Goal: Task Accomplishment & Management: Use online tool/utility

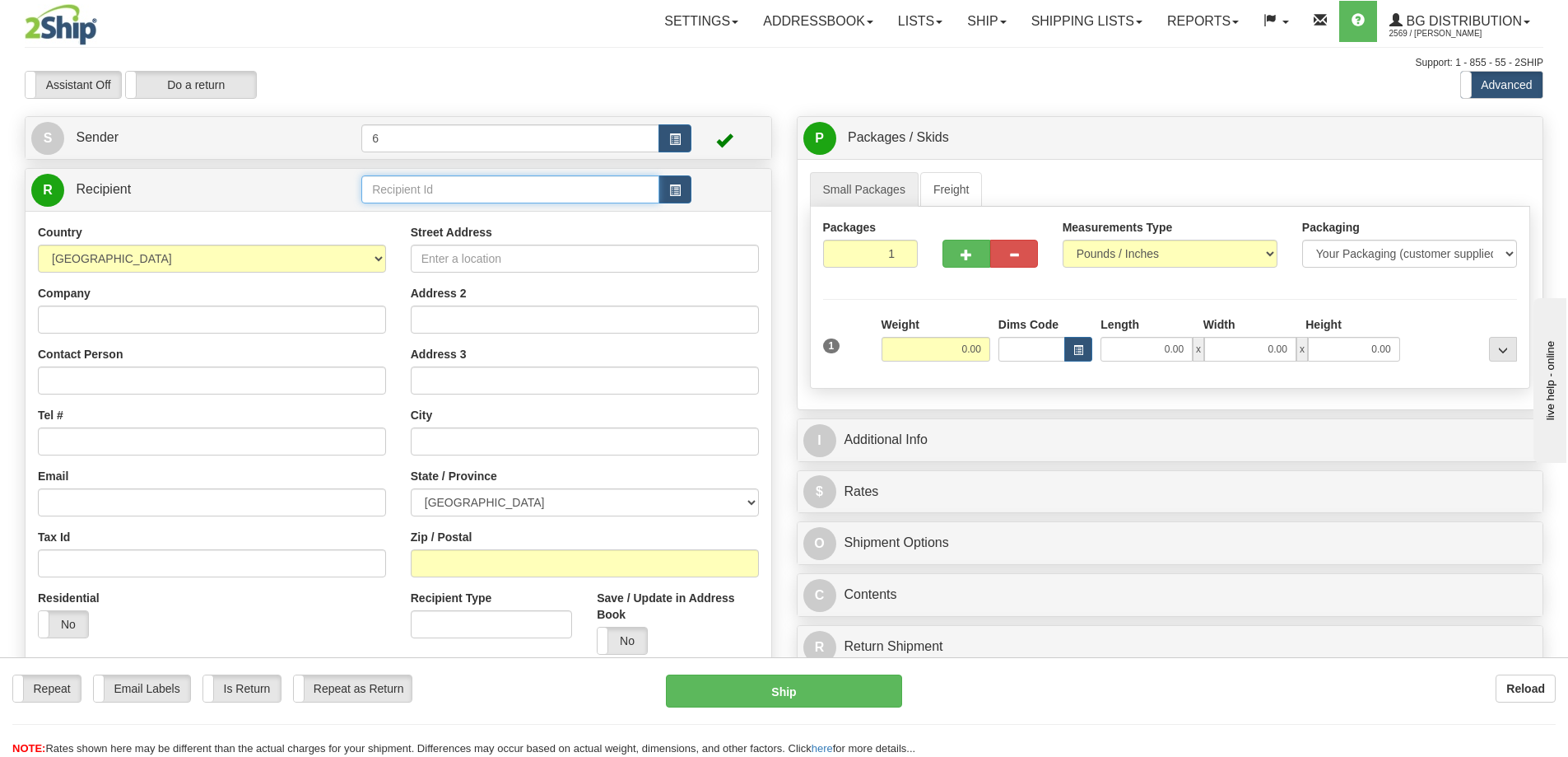
click at [443, 185] on input "text" at bounding box center [511, 190] width 298 height 28
click at [421, 212] on div "42000" at bounding box center [507, 214] width 282 height 19
type input "42000"
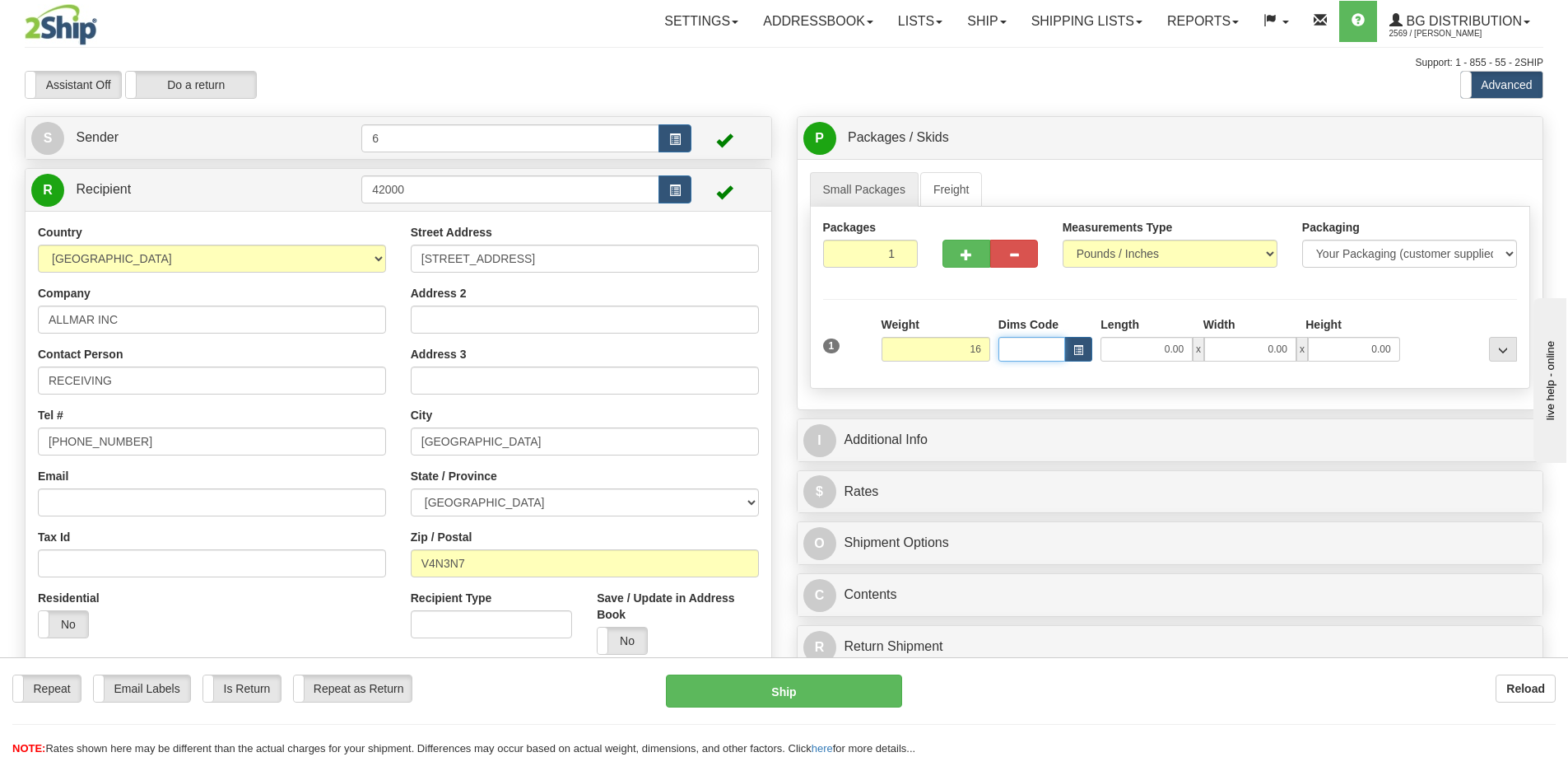
type input "16.00"
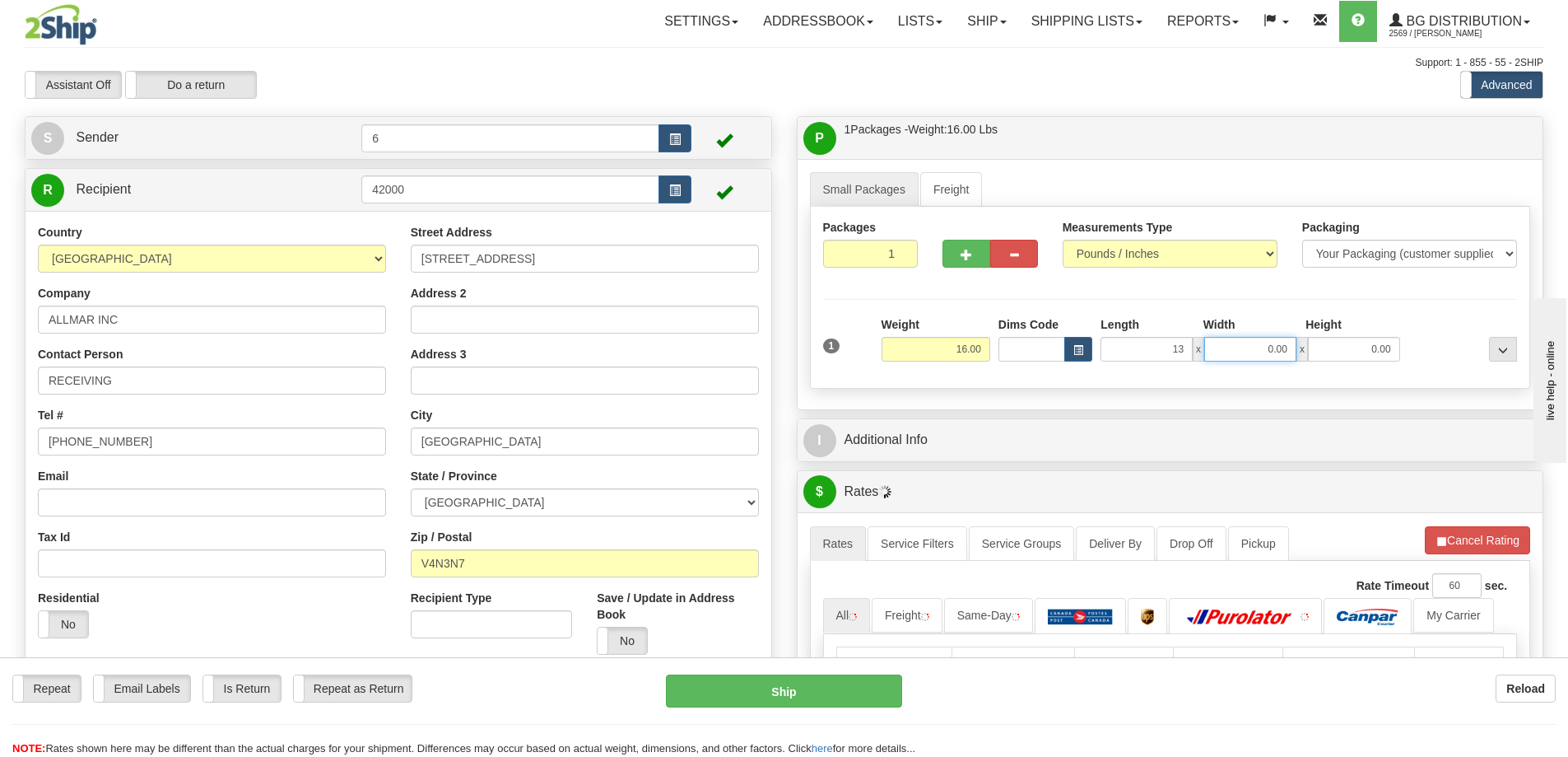
type input "13.00"
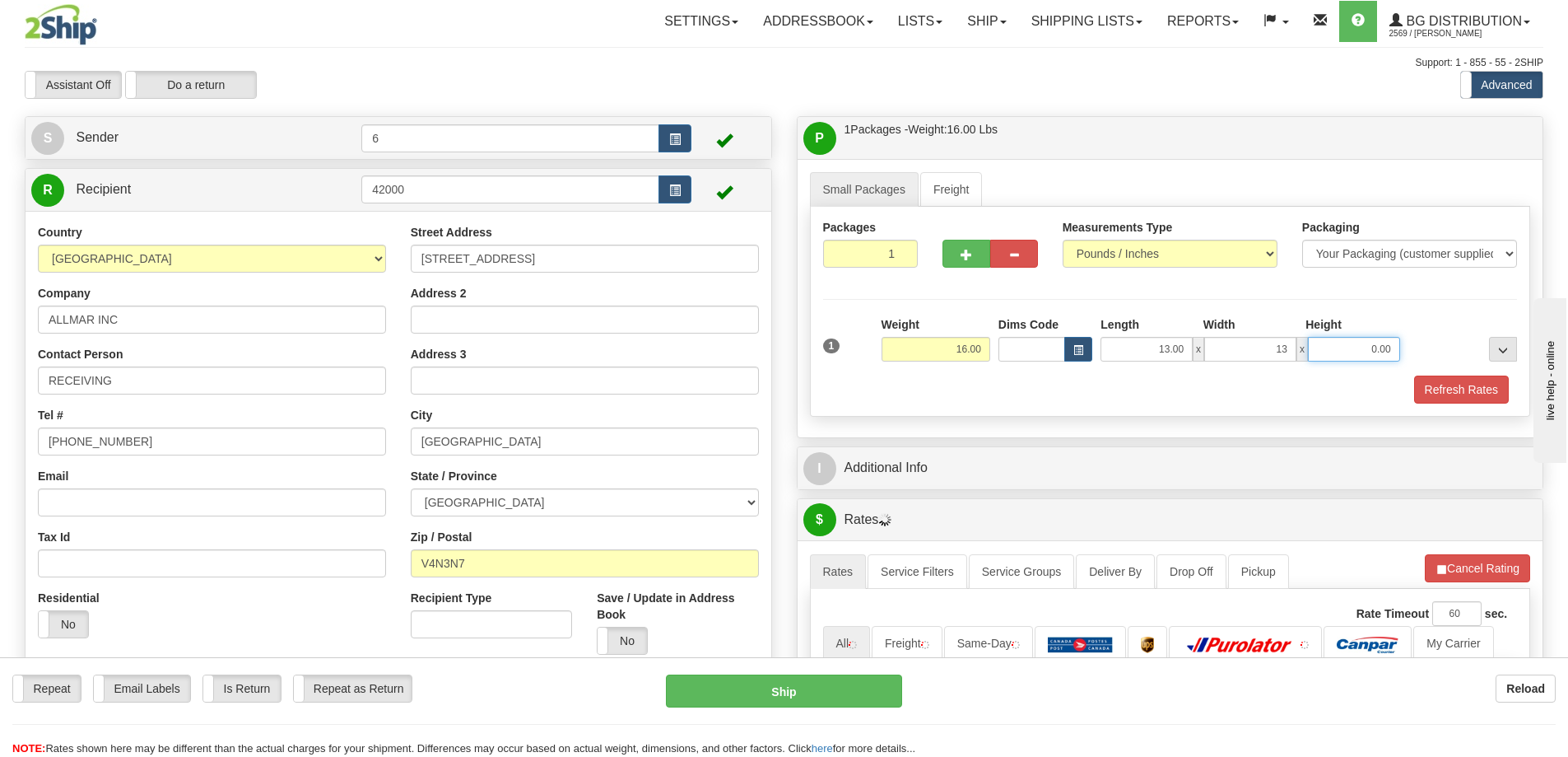
type input "13.00"
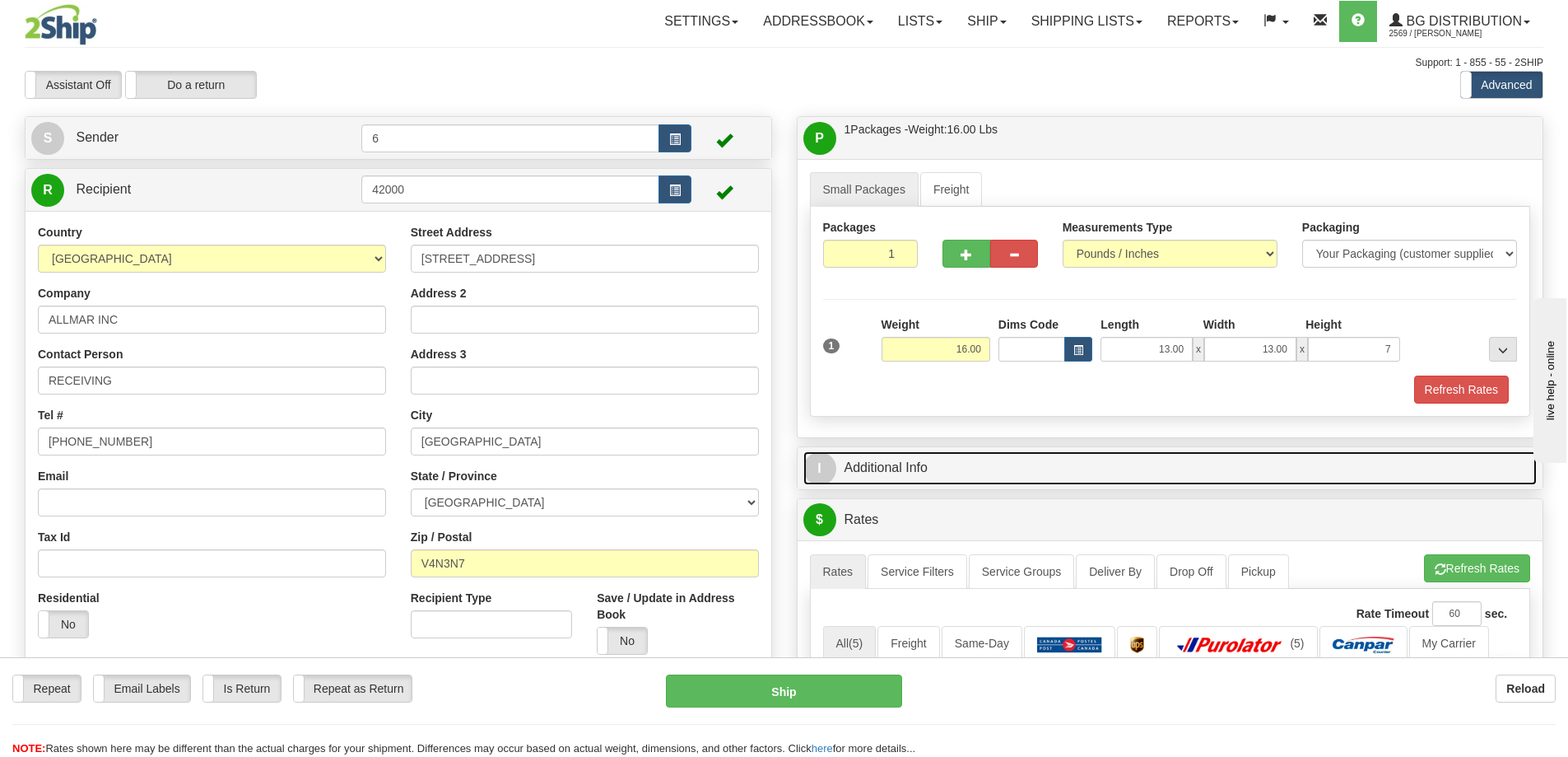
type input "7.00"
click at [833, 459] on link "I Additional Info" at bounding box center [1170, 468] width 734 height 34
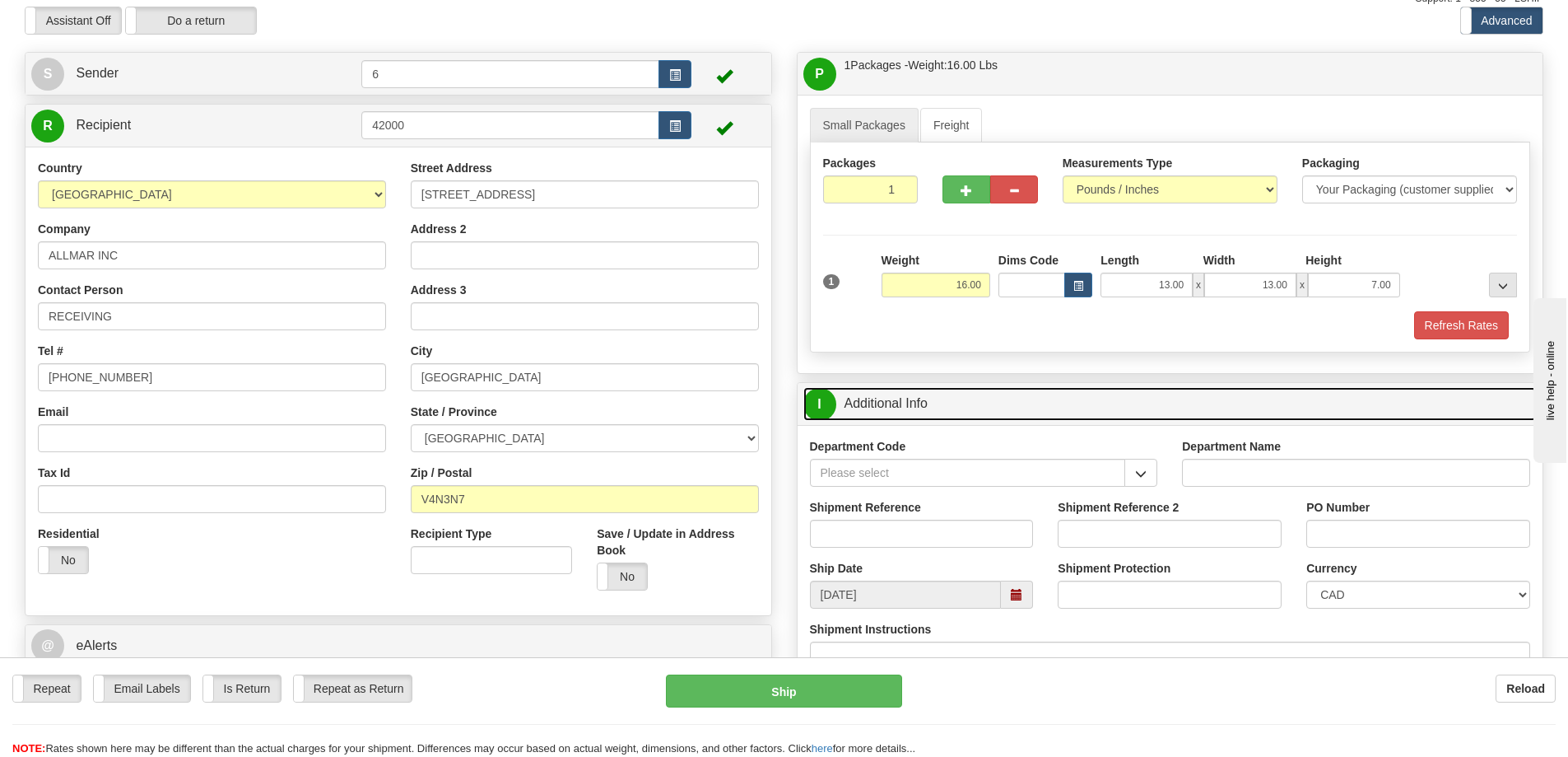
scroll to position [165, 0]
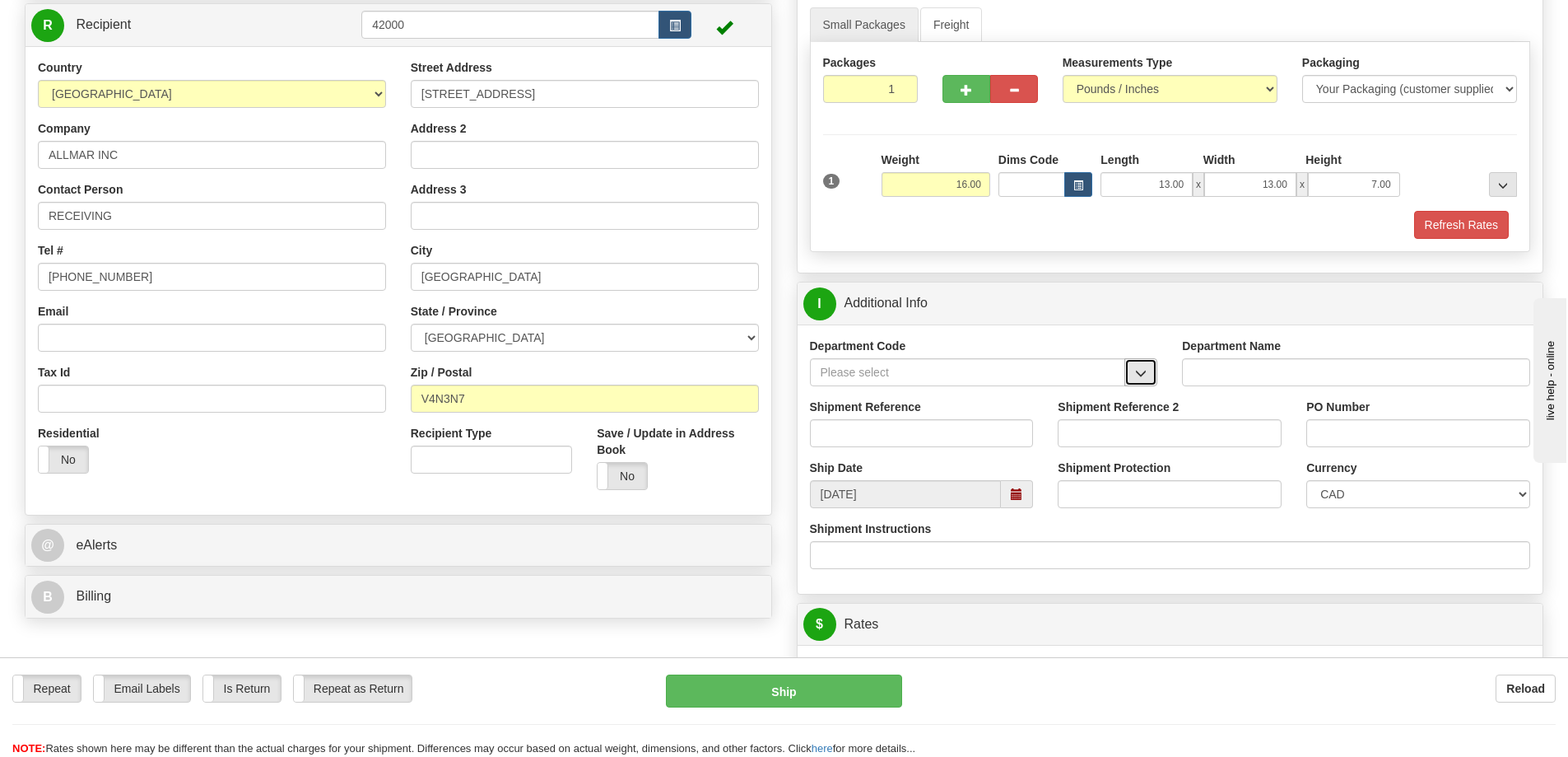
click at [1131, 373] on button "button" at bounding box center [1140, 372] width 33 height 28
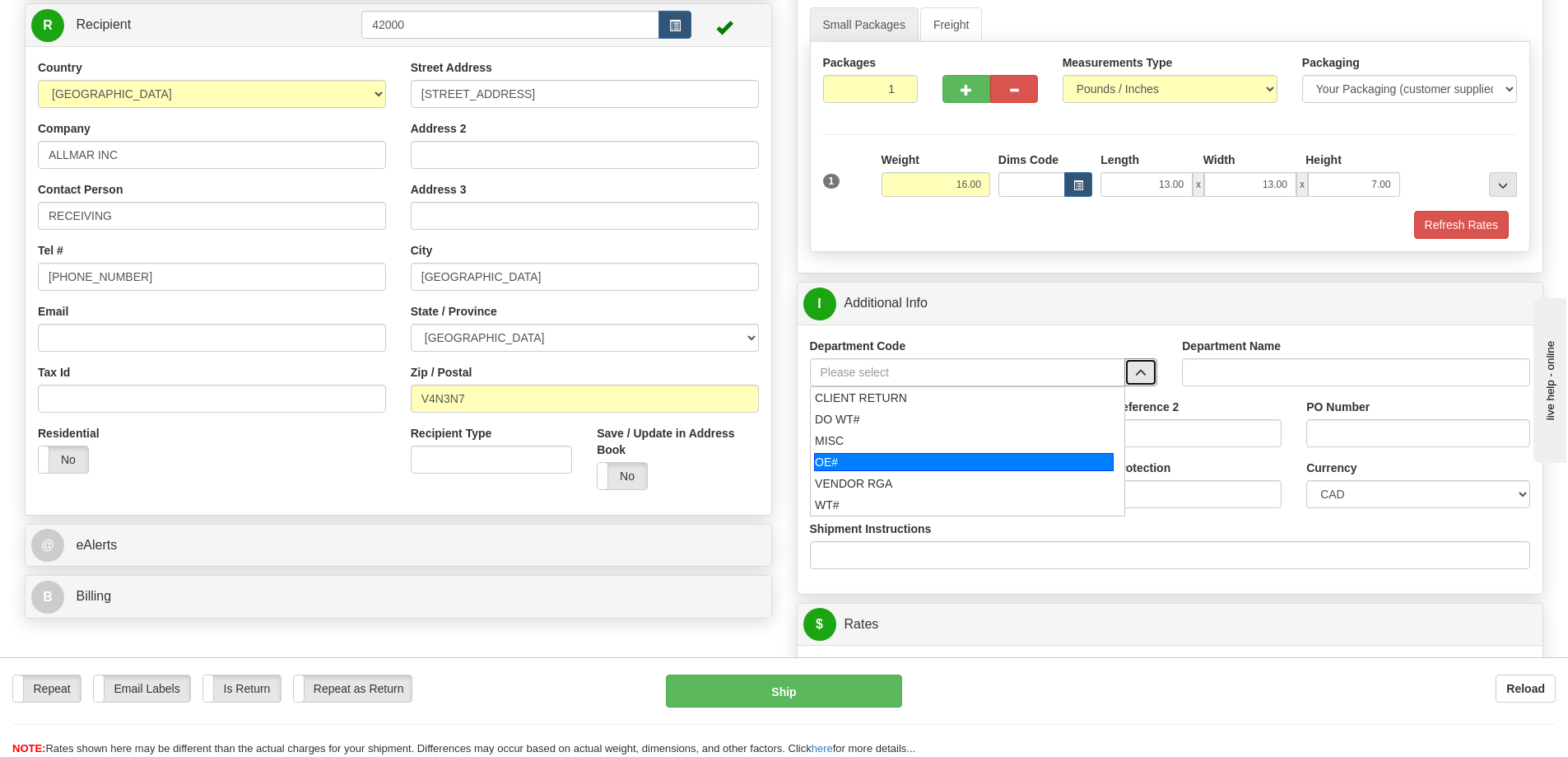
click at [906, 451] on li "OE#" at bounding box center [967, 461] width 314 height 21
type input "OE#"
type input "ORDERS"
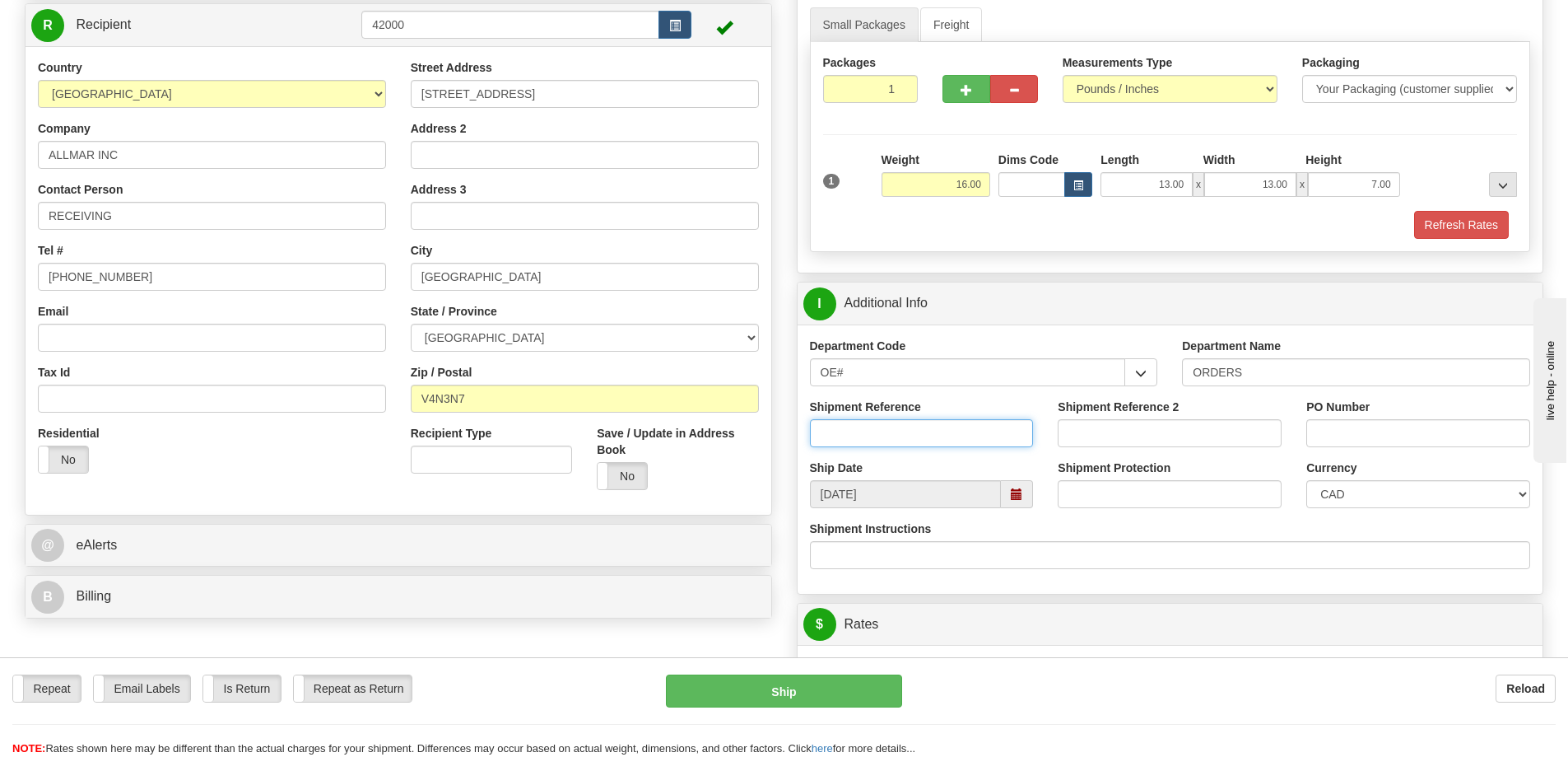
click at [957, 443] on input "Shipment Reference" at bounding box center [922, 433] width 224 height 28
type input "60033352-00"
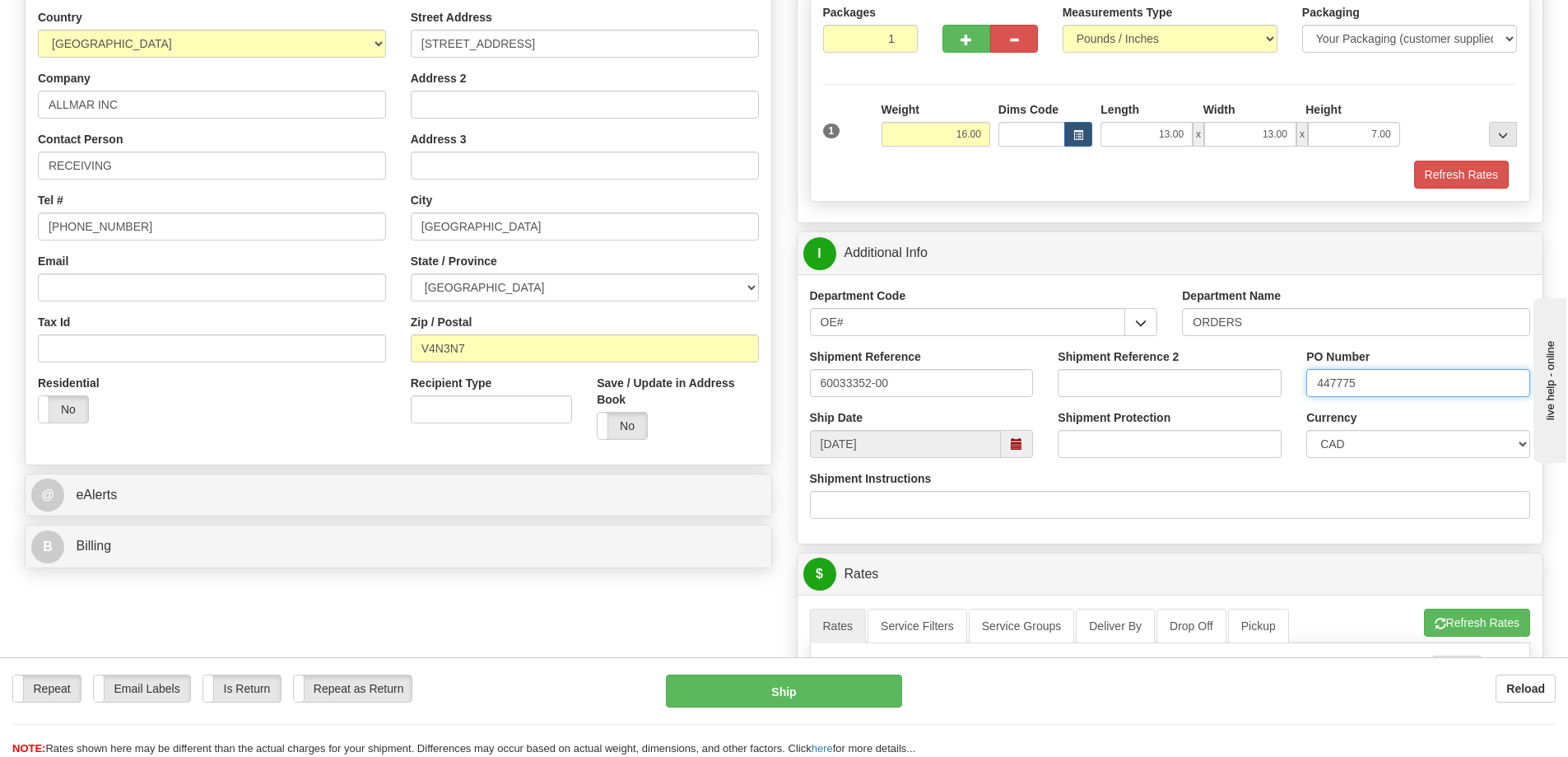
scroll to position [329, 0]
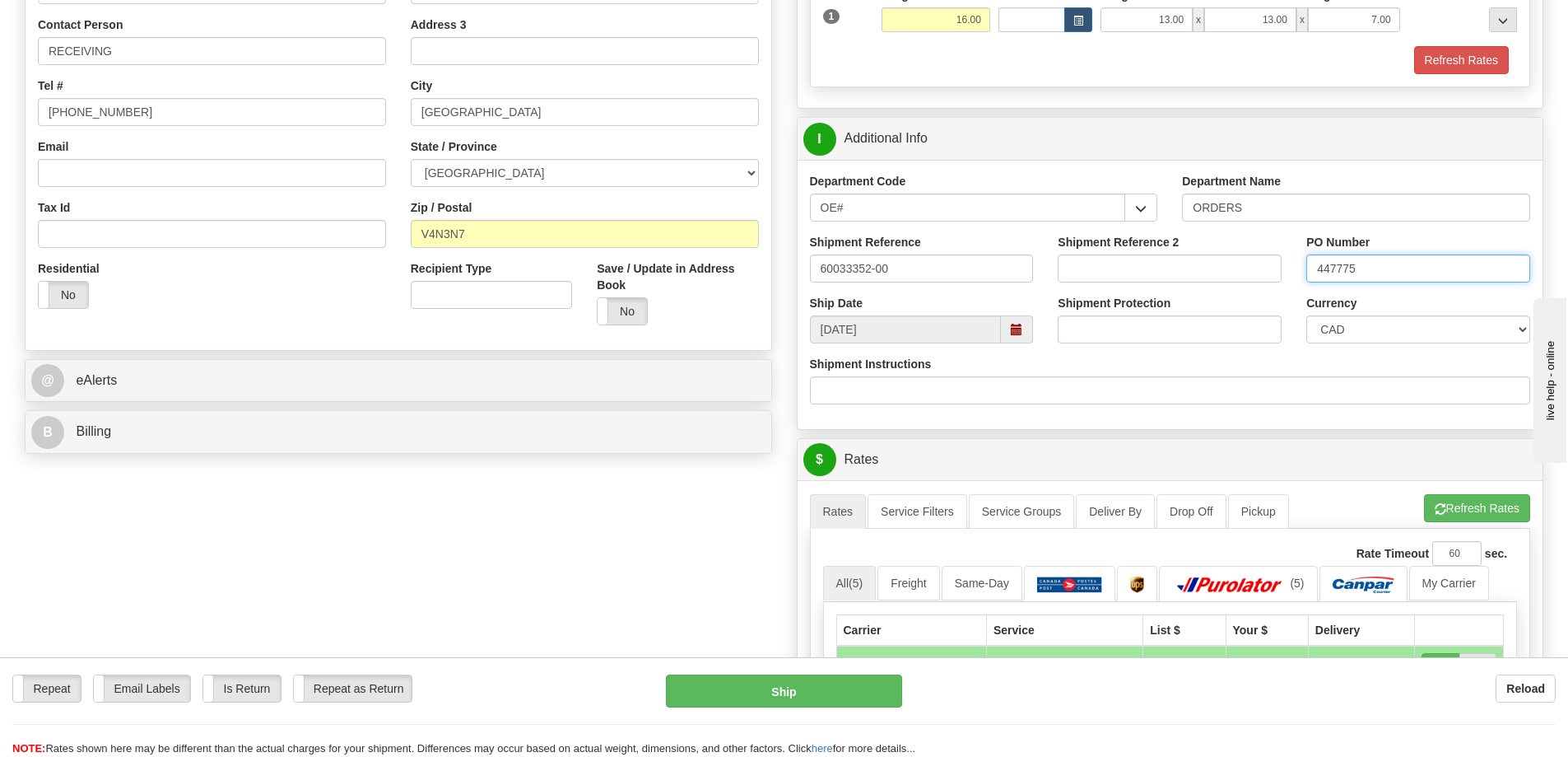
type input "447775"
click at [1467, 503] on button "Refresh Rates" at bounding box center [1476, 508] width 106 height 28
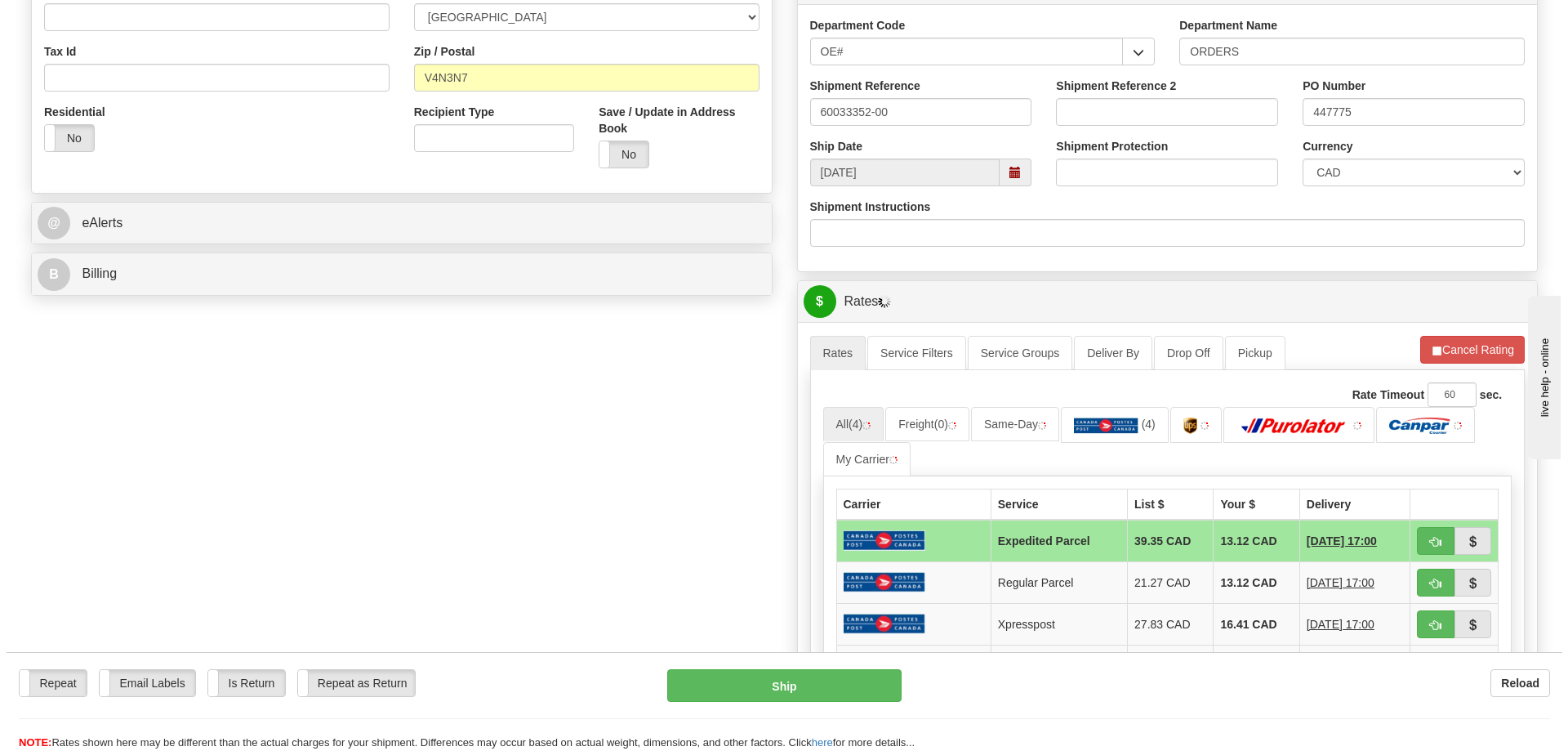
scroll to position [572, 0]
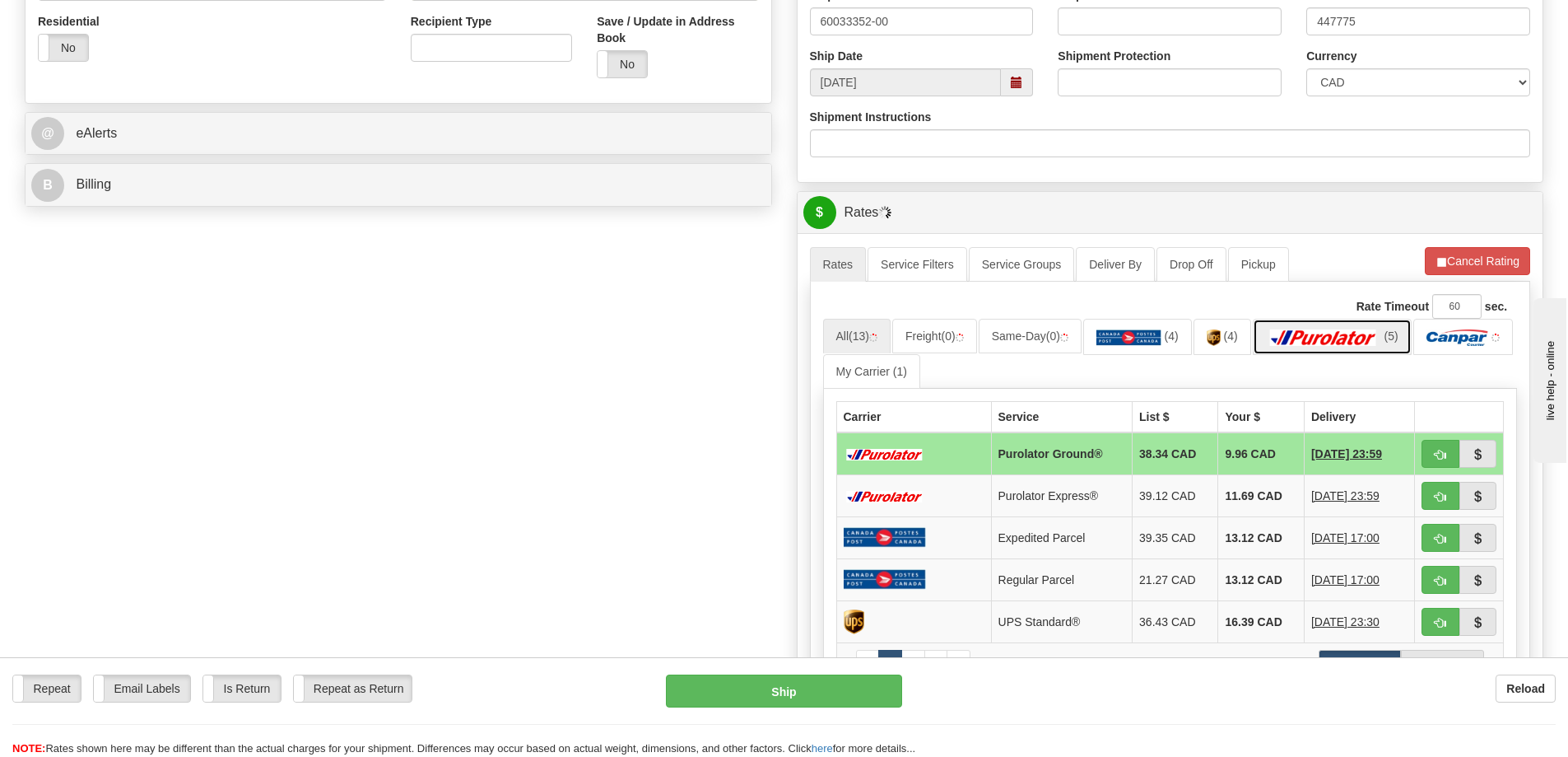
click at [1325, 334] on img at bounding box center [1323, 337] width 116 height 17
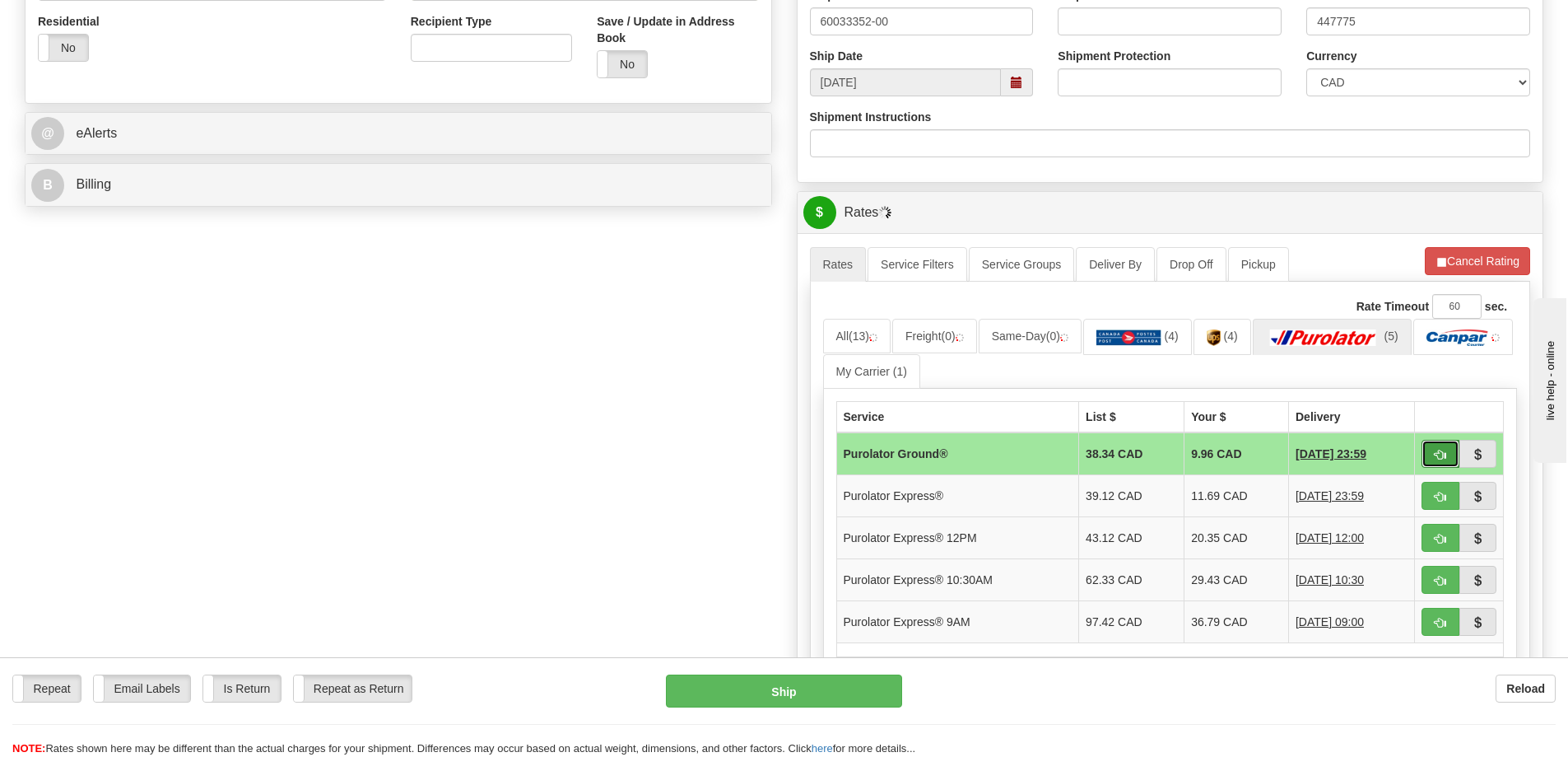
click at [1439, 458] on span "button" at bounding box center [1440, 455] width 11 height 11
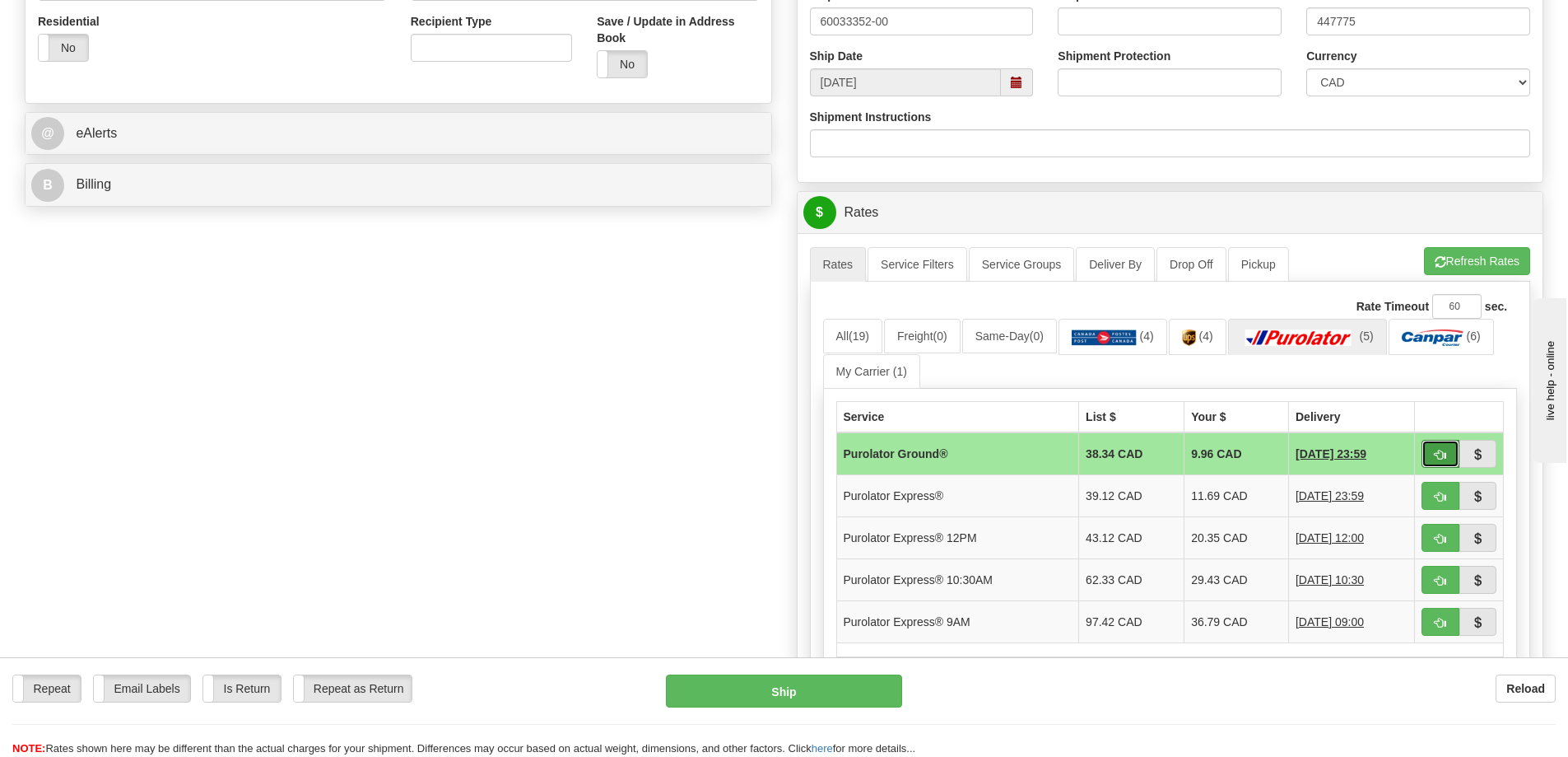
click at [1437, 453] on span "button" at bounding box center [1440, 455] width 11 height 11
type input "260"
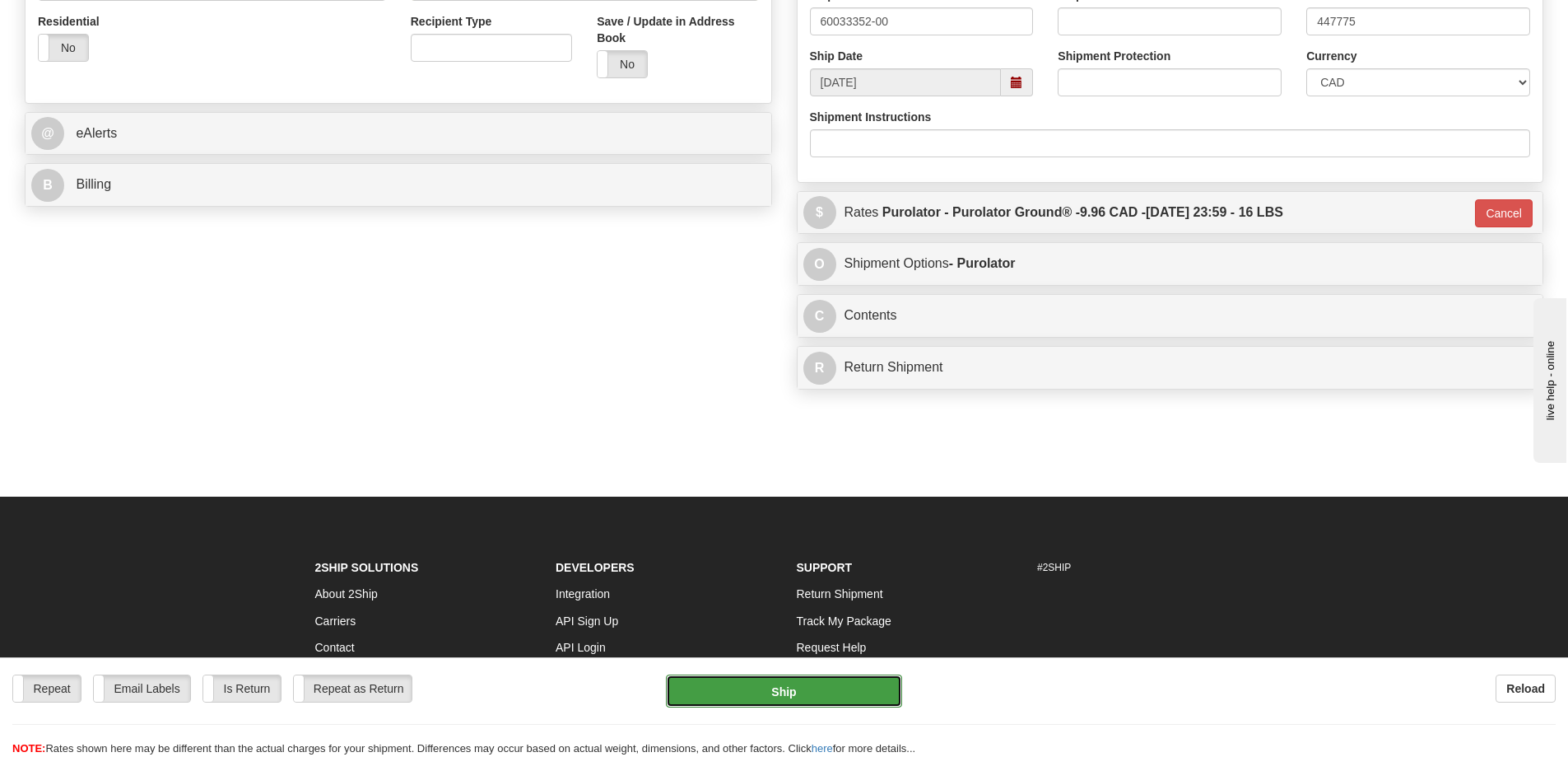
click at [824, 685] on button "Ship" at bounding box center [784, 690] width 236 height 33
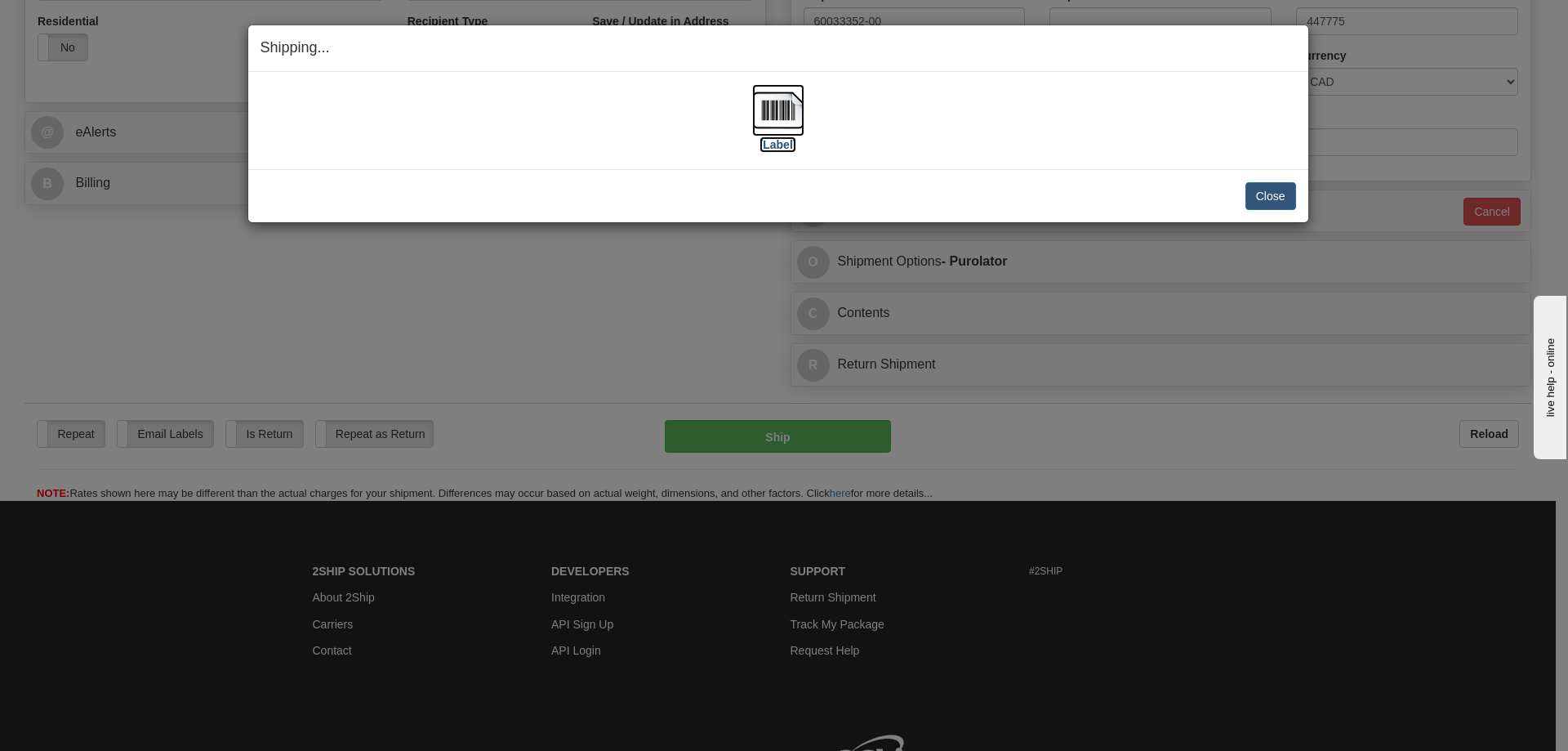
click at [781, 109] on img at bounding box center [778, 110] width 52 height 53
click at [1285, 194] on button "Close" at bounding box center [1270, 196] width 51 height 28
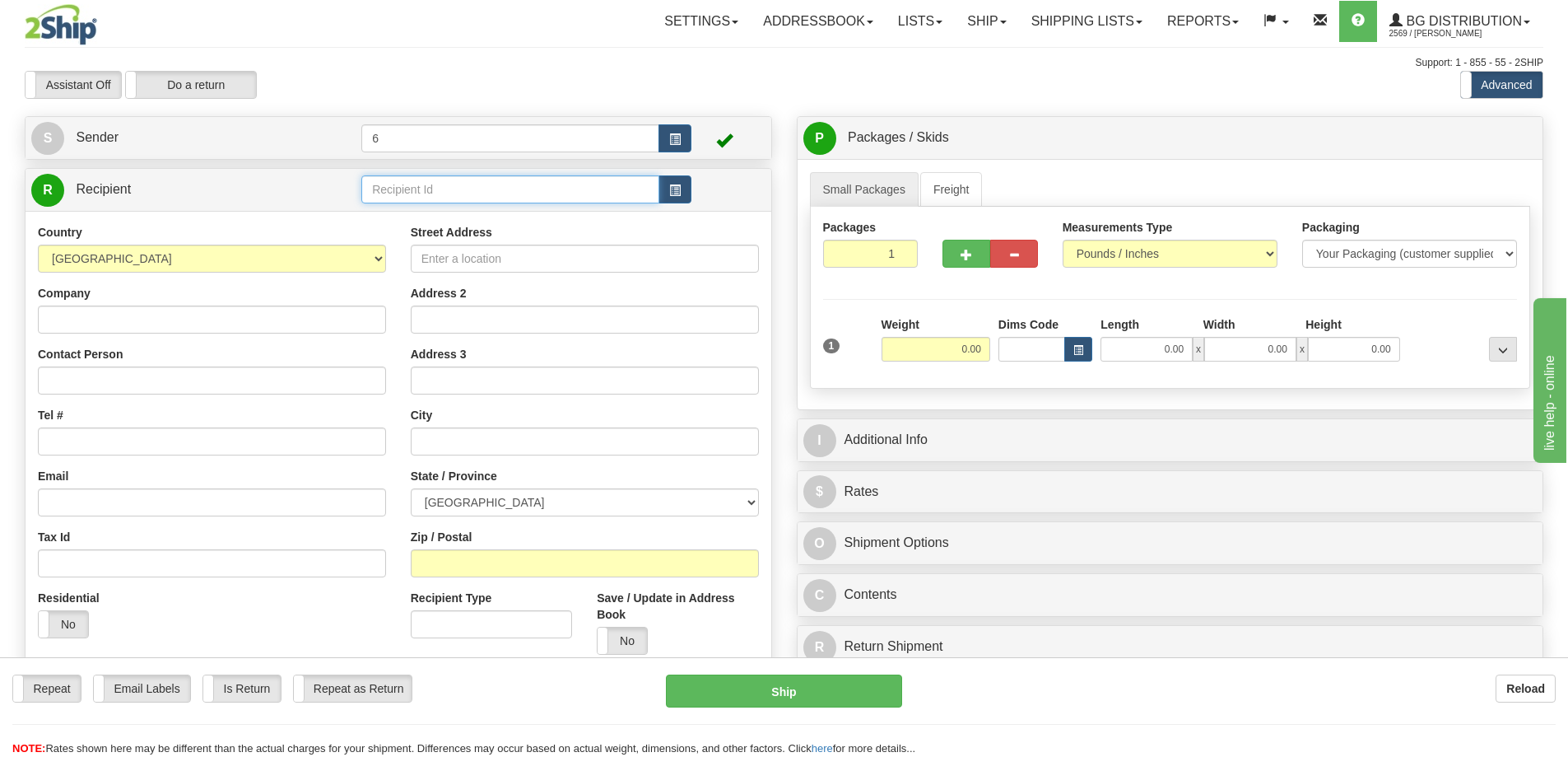
click at [439, 192] on input "text" at bounding box center [511, 190] width 298 height 28
click at [437, 214] on div "60151" at bounding box center [507, 214] width 282 height 19
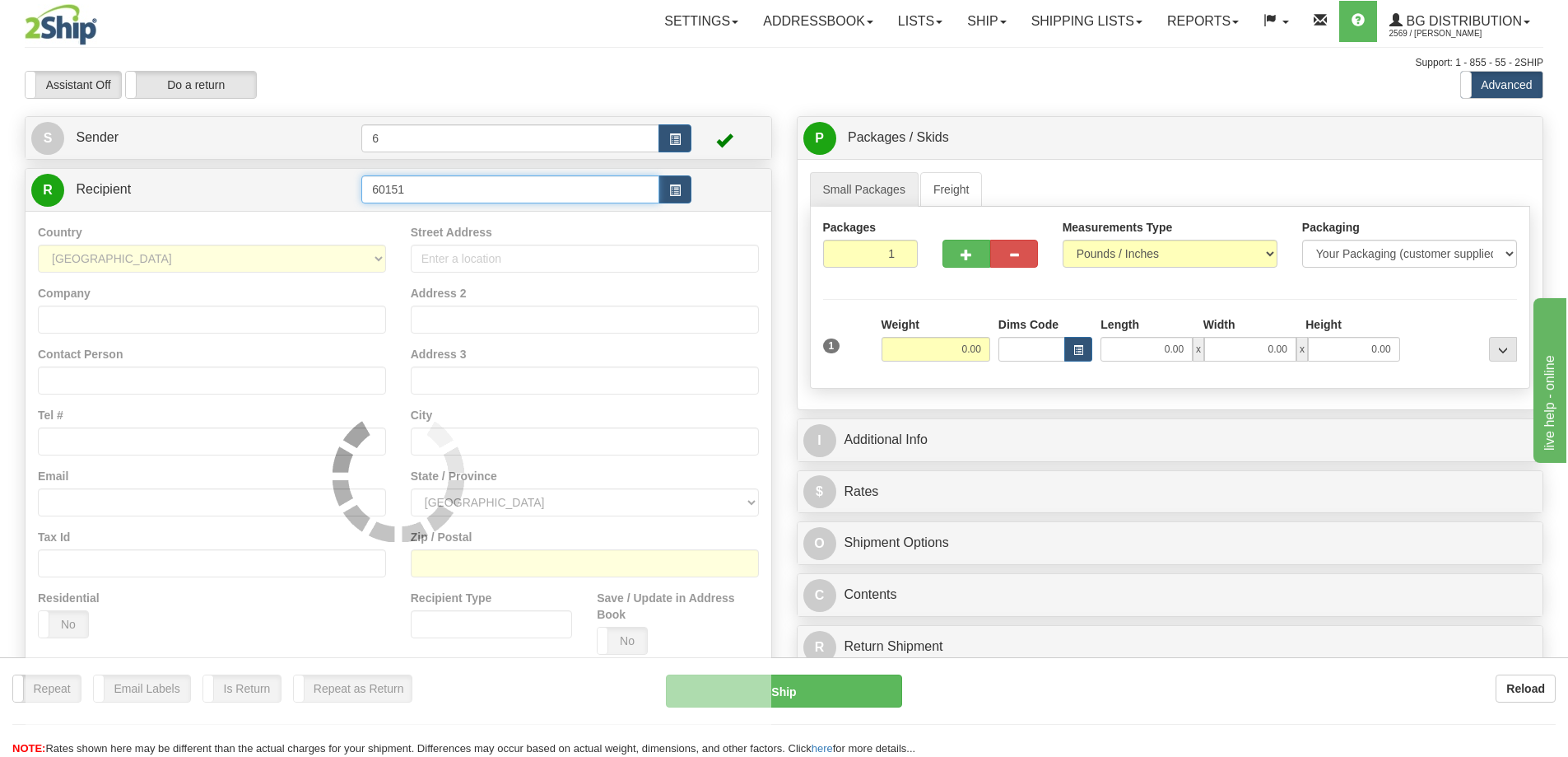
type input "60151"
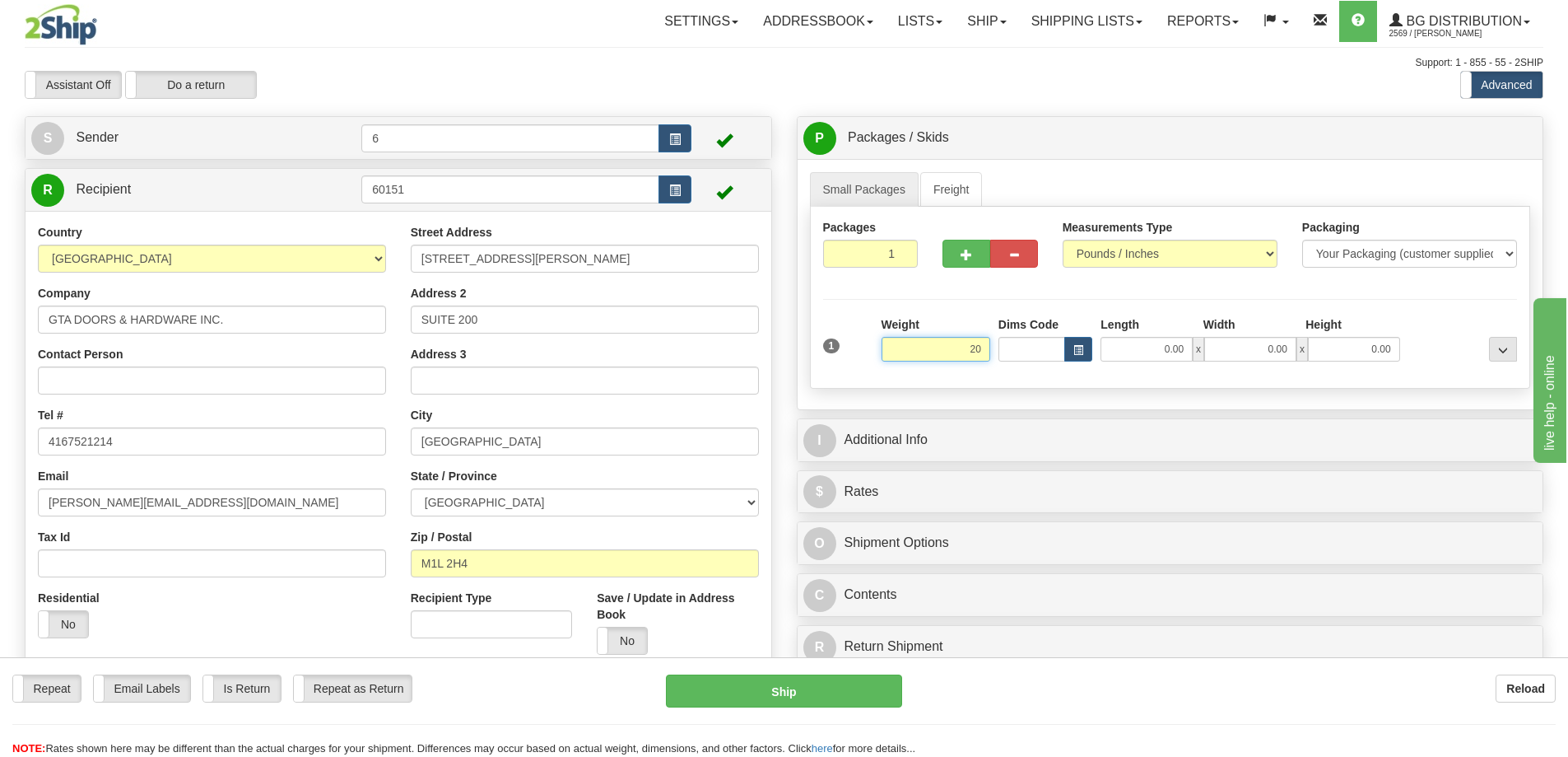
type input "2"
type input "9.00"
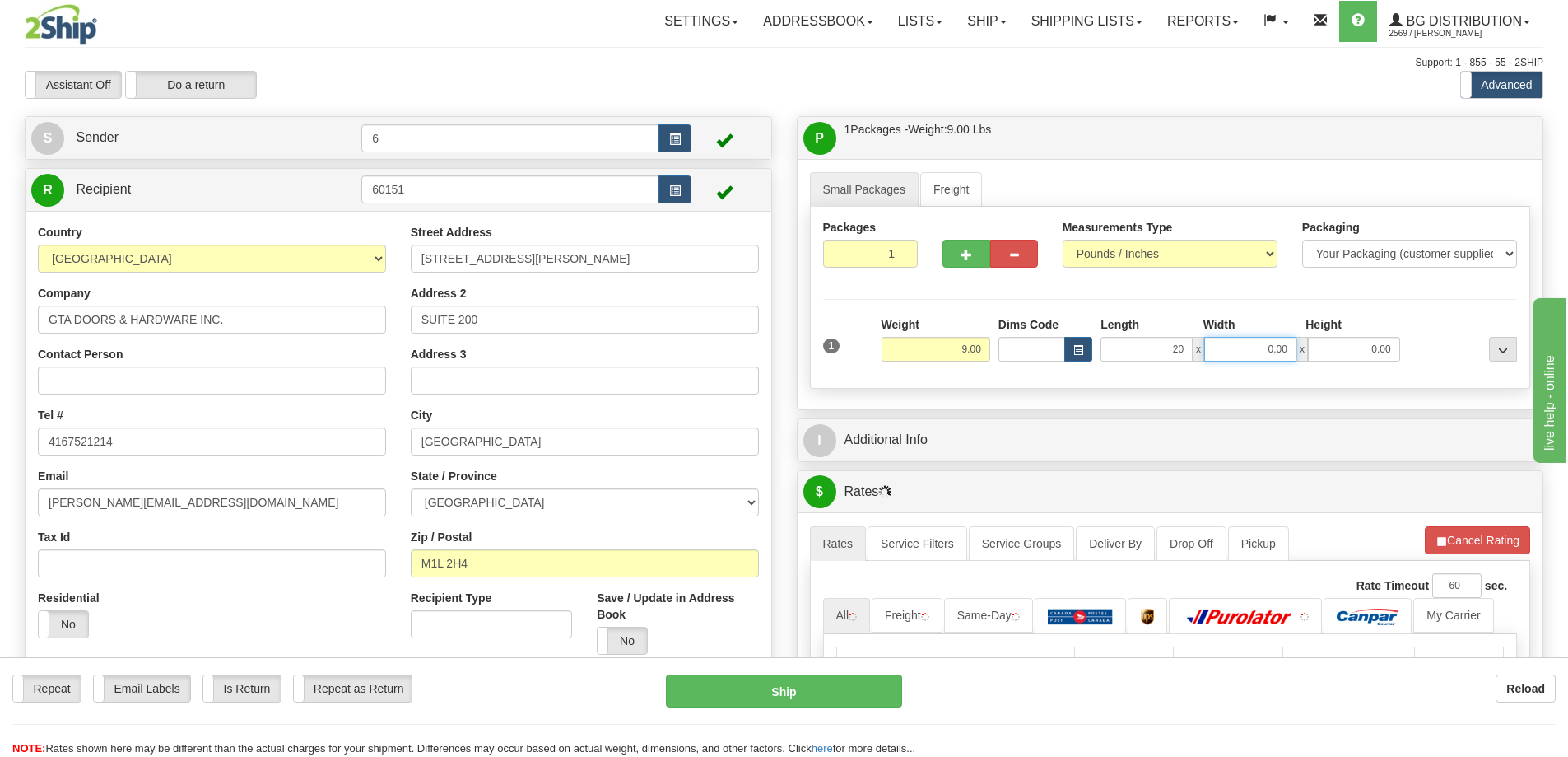
type input "20.00"
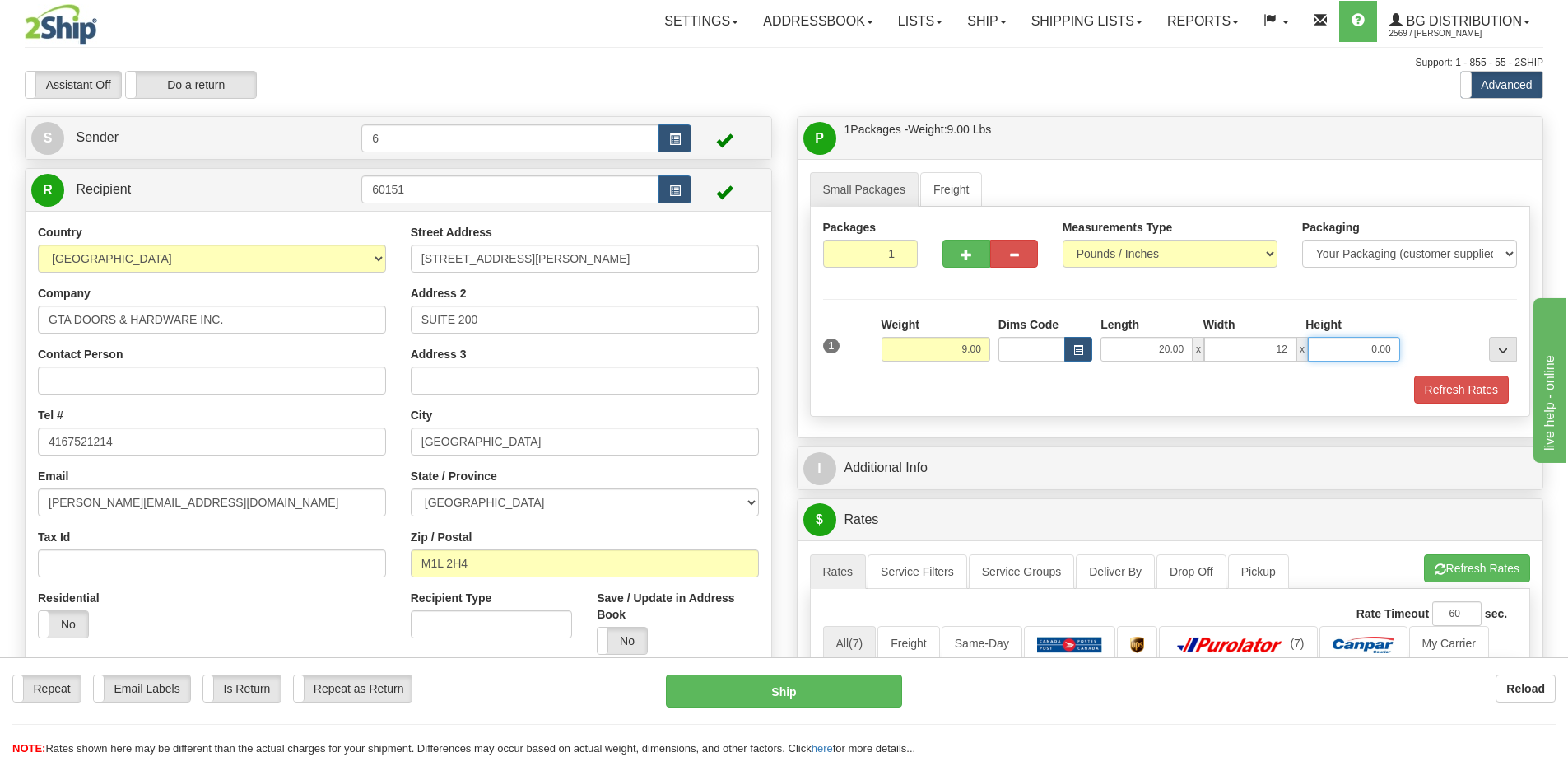
type input "12.00"
type input "7.00"
click at [960, 252] on span "button" at bounding box center [966, 255] width 11 height 11
radio input "true"
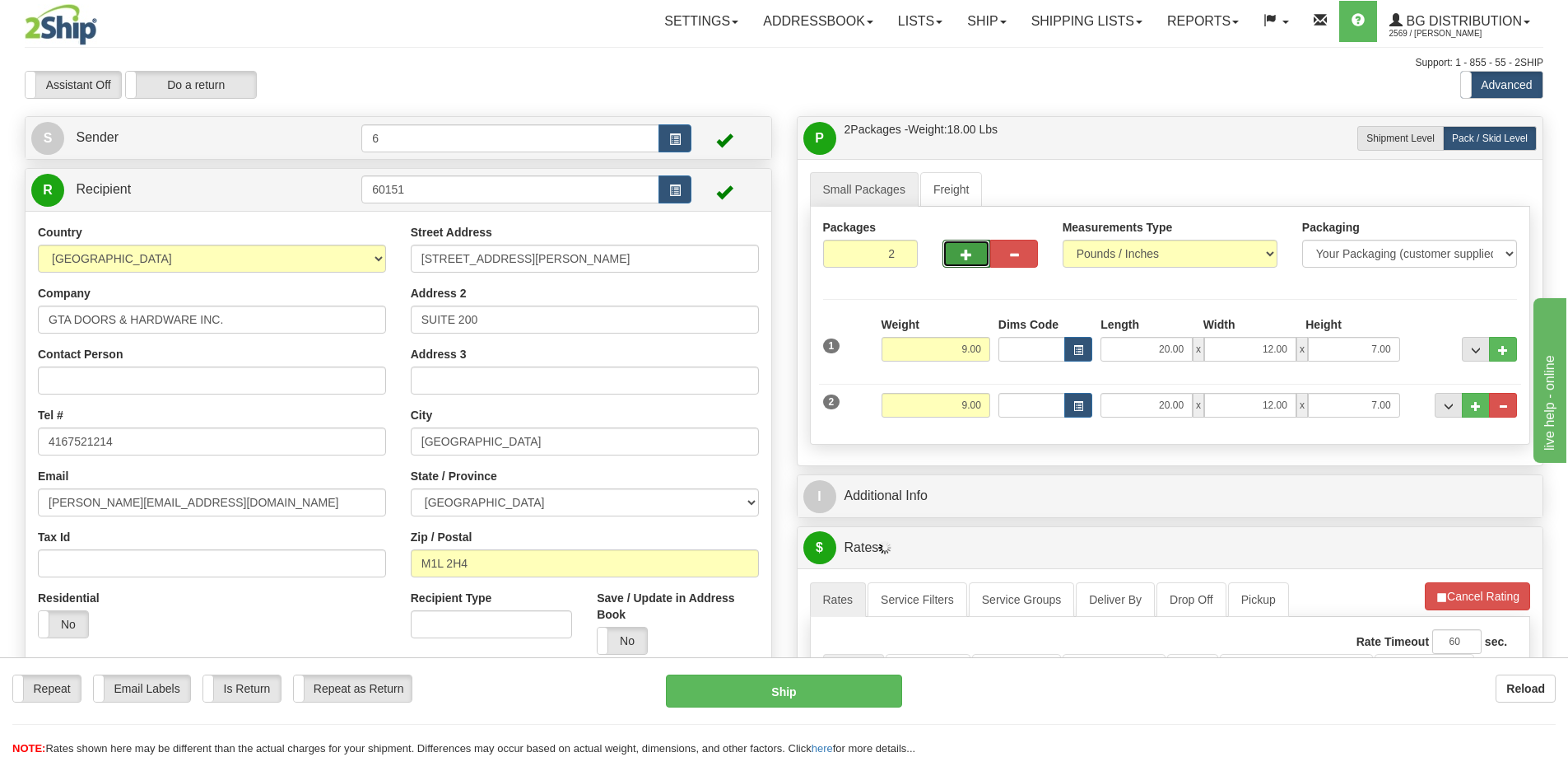
click at [960, 251] on span "button" at bounding box center [966, 255] width 11 height 11
type input "3"
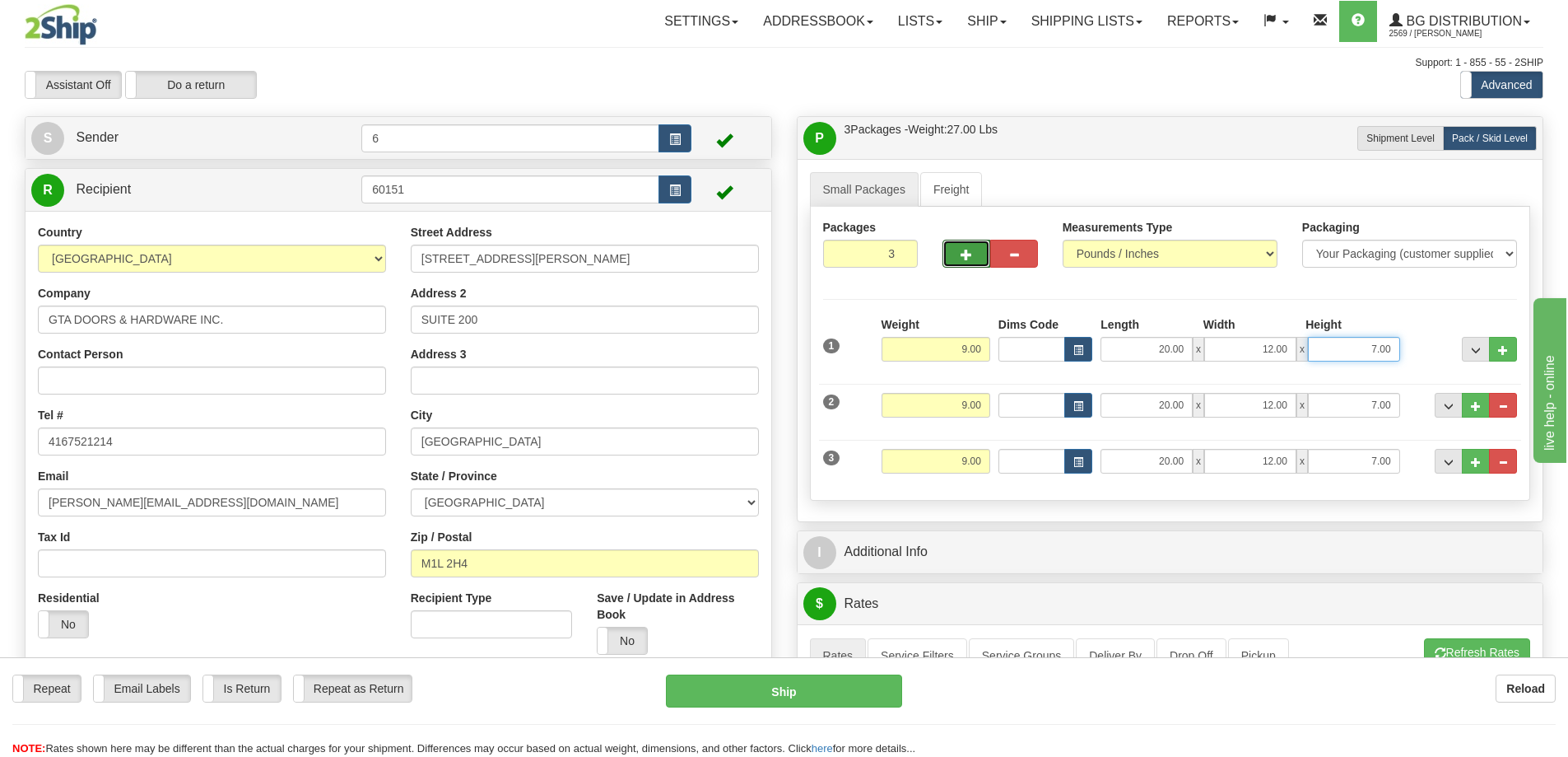
click at [1394, 349] on input "7.00" at bounding box center [1354, 349] width 93 height 25
type input "7"
type input "6.00"
click at [1391, 408] on input "7.00" at bounding box center [1354, 405] width 93 height 25
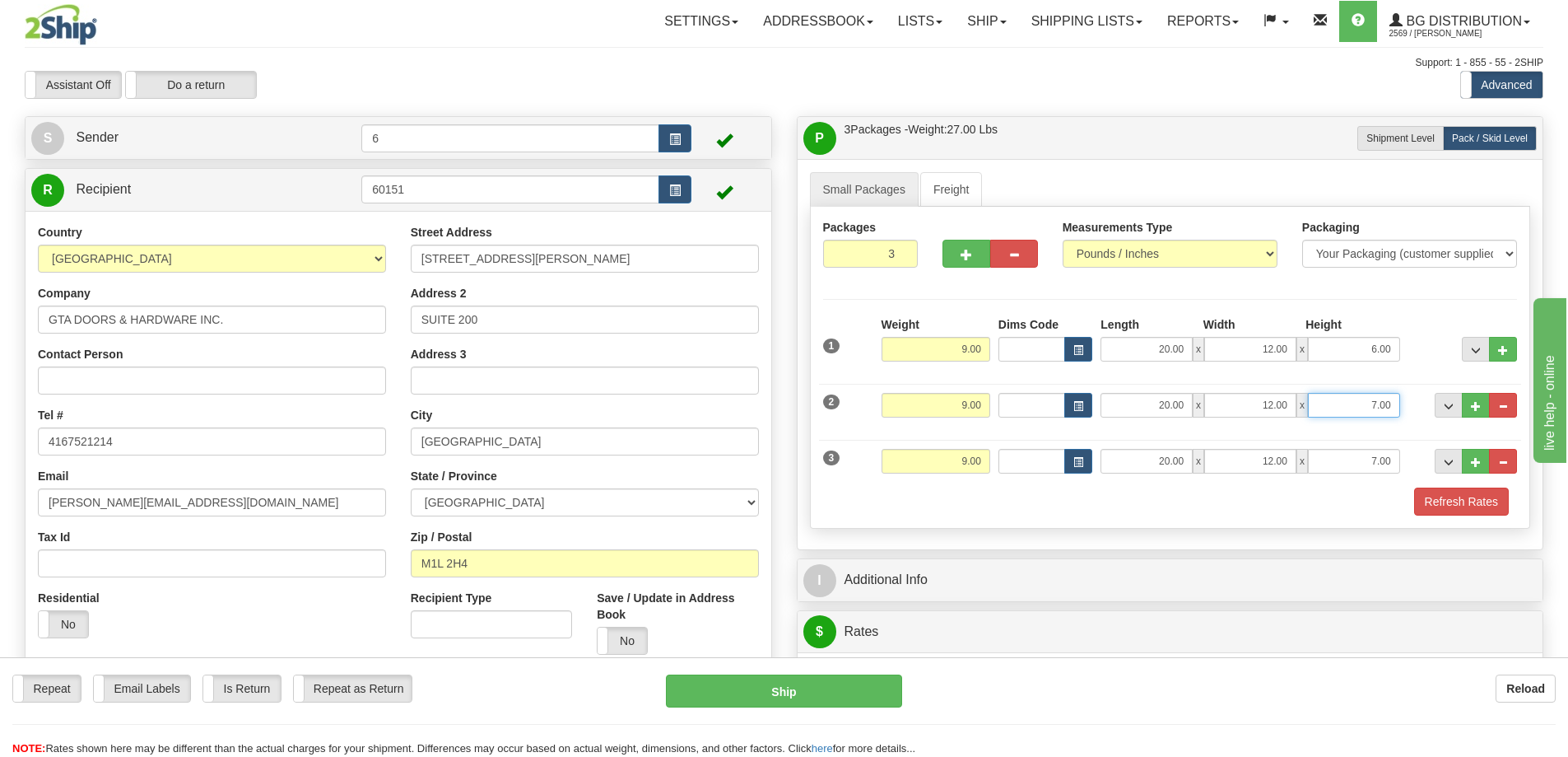
click at [1392, 408] on input "7.00" at bounding box center [1354, 405] width 93 height 25
type input "6.00"
click at [1391, 455] on input "7.00" at bounding box center [1354, 461] width 93 height 25
click at [1393, 453] on input "7.00" at bounding box center [1354, 461] width 93 height 25
click at [1394, 458] on input "7.00" at bounding box center [1354, 461] width 93 height 25
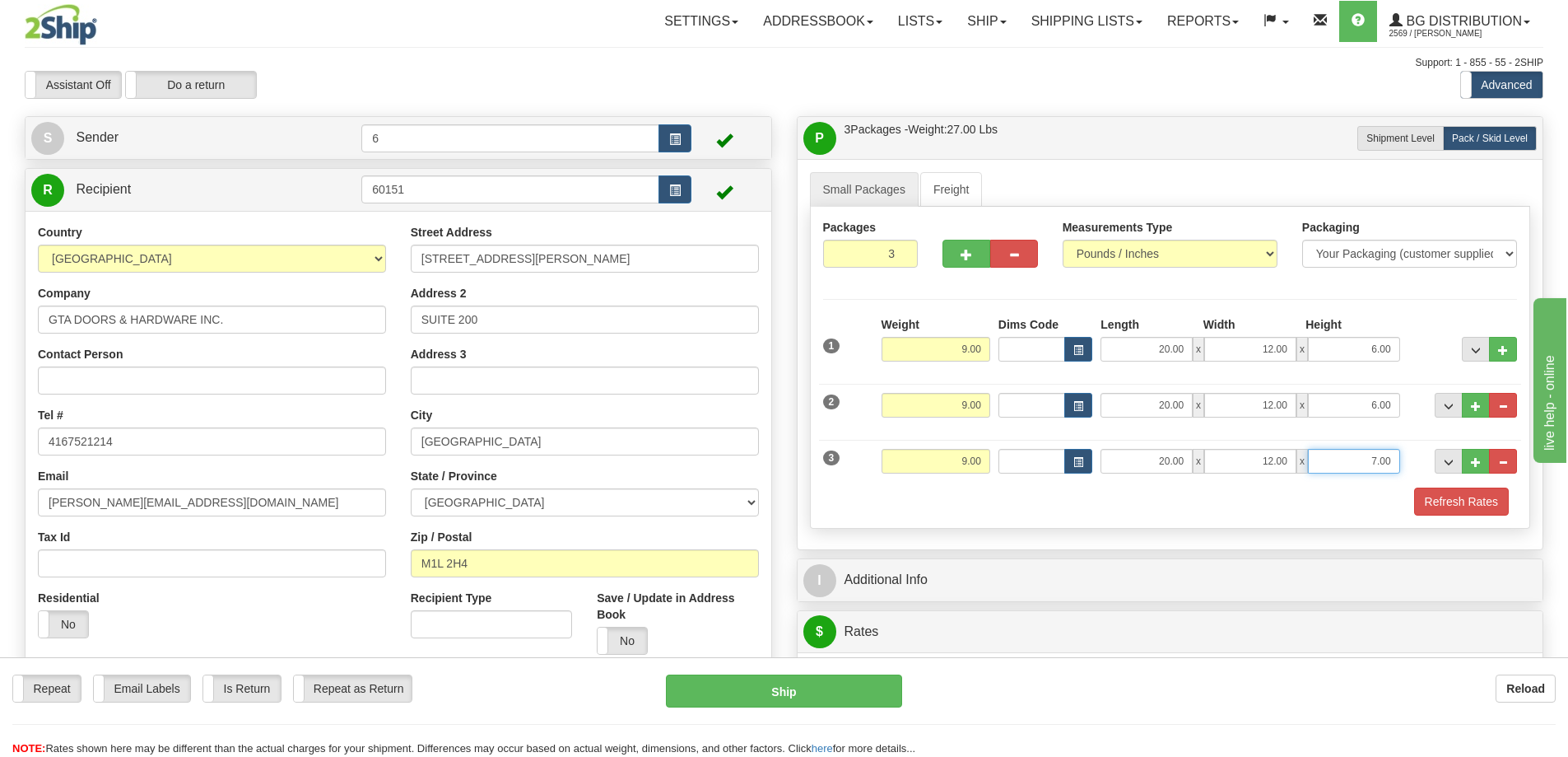
click at [1394, 458] on input "7.00" at bounding box center [1354, 461] width 93 height 25
type input "11.00"
click at [980, 464] on input "9.00" at bounding box center [935, 461] width 108 height 25
type input "19.00"
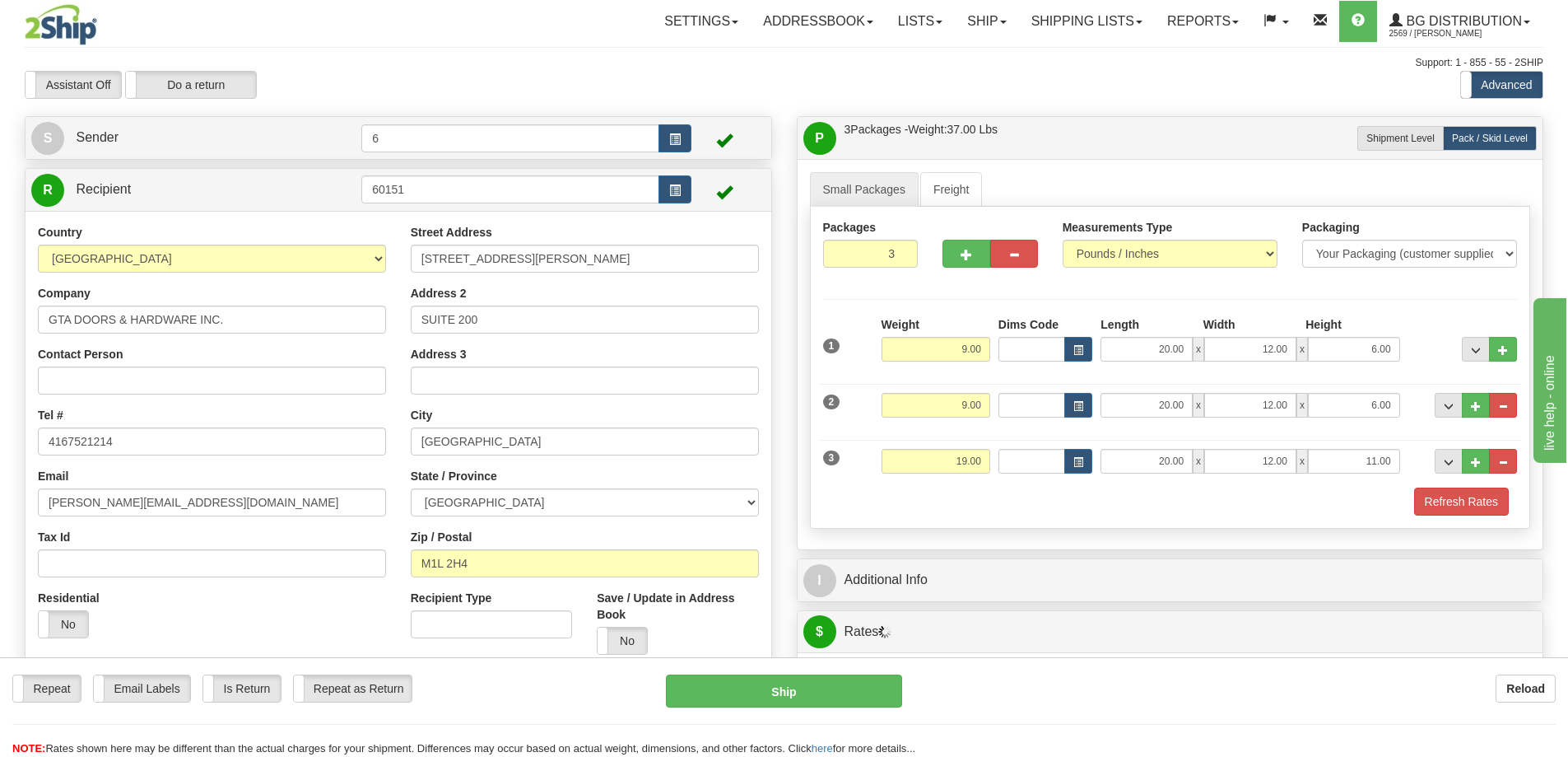
click at [854, 491] on div "Refresh Rates" at bounding box center [1170, 501] width 703 height 28
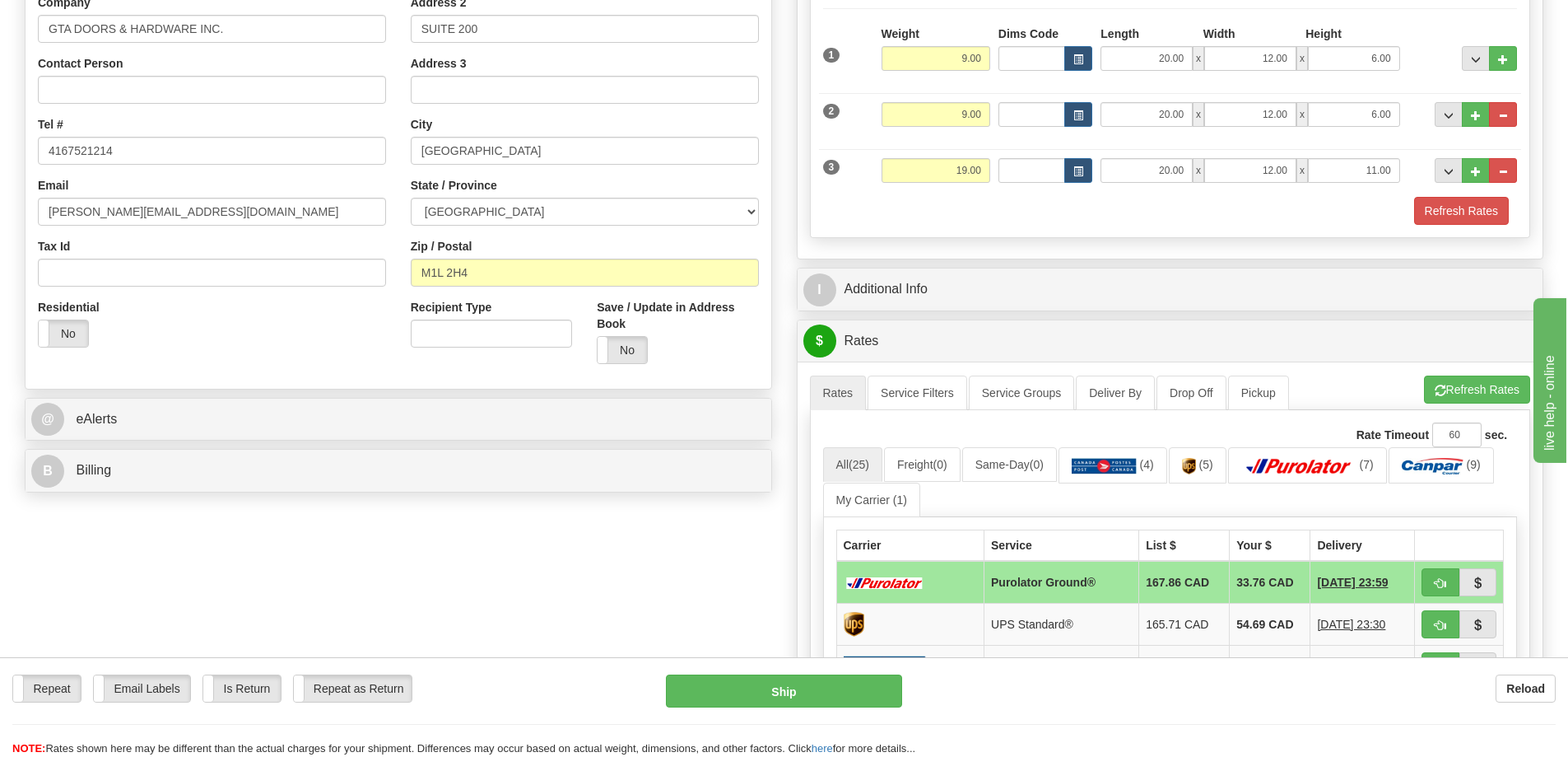
scroll to position [329, 0]
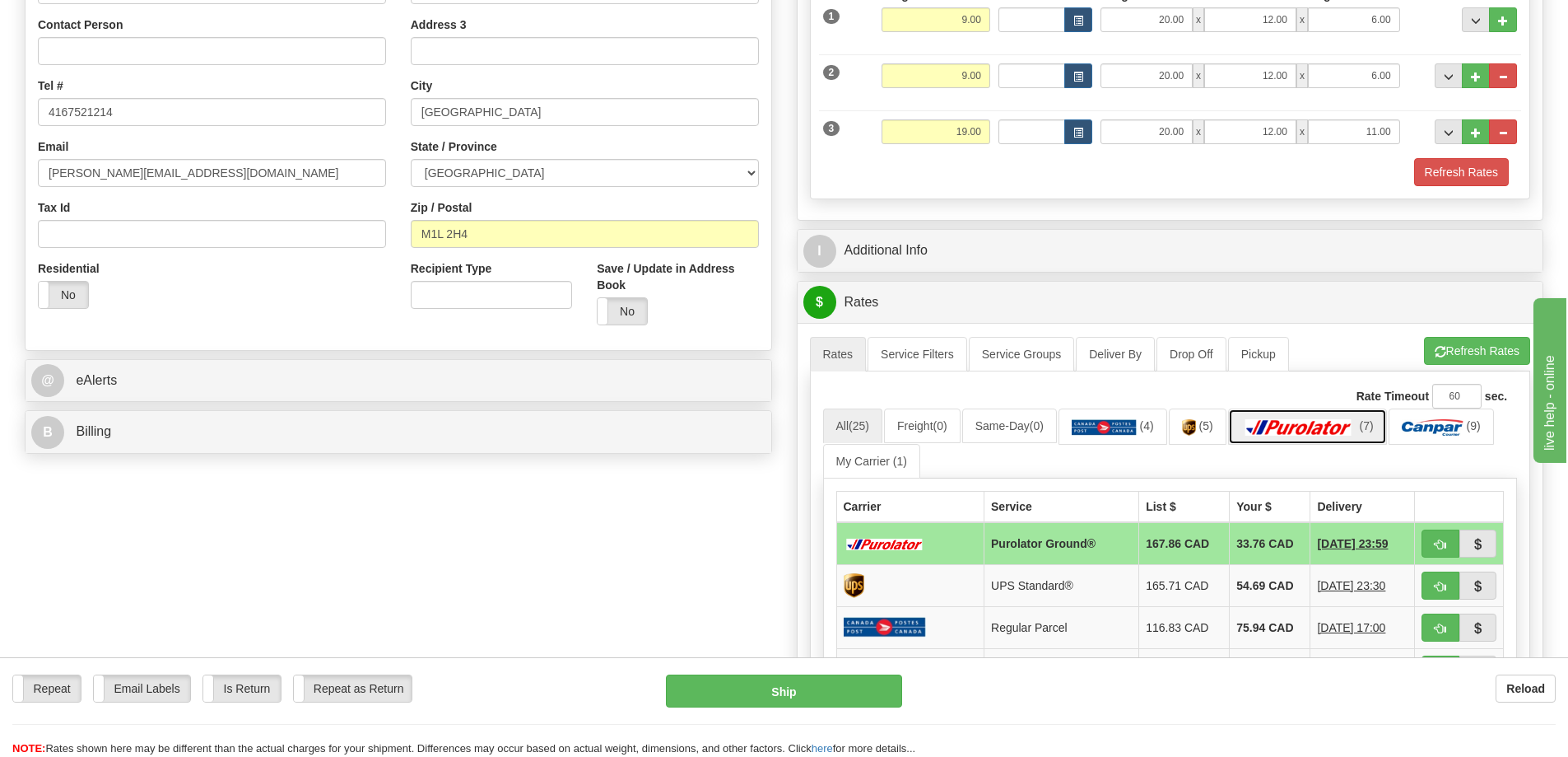
click at [1355, 416] on link "(7)" at bounding box center [1307, 426] width 159 height 35
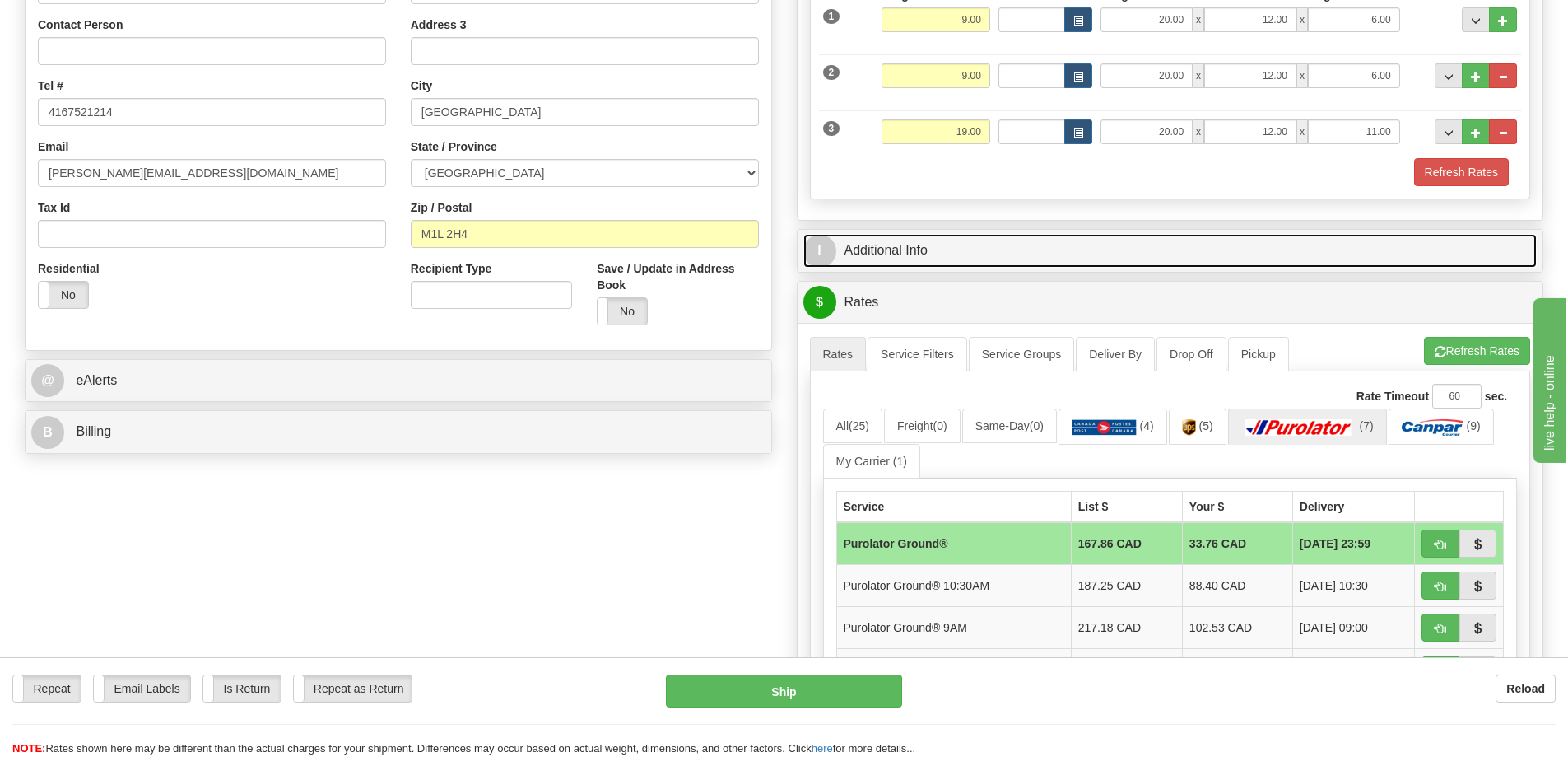
click at [899, 244] on link "I Additional Info" at bounding box center [1170, 251] width 734 height 34
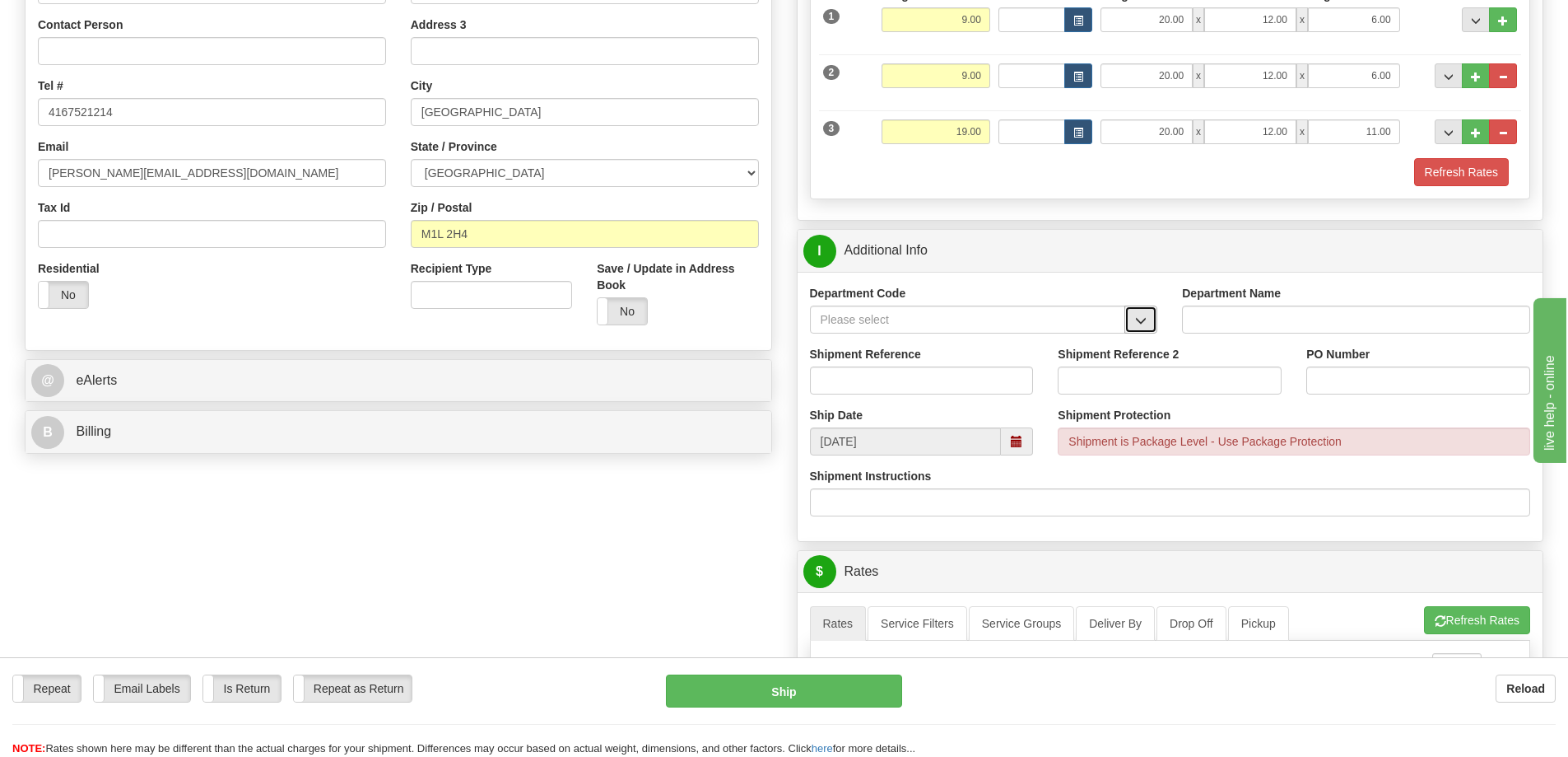
click at [1138, 319] on span "button" at bounding box center [1140, 320] width 11 height 11
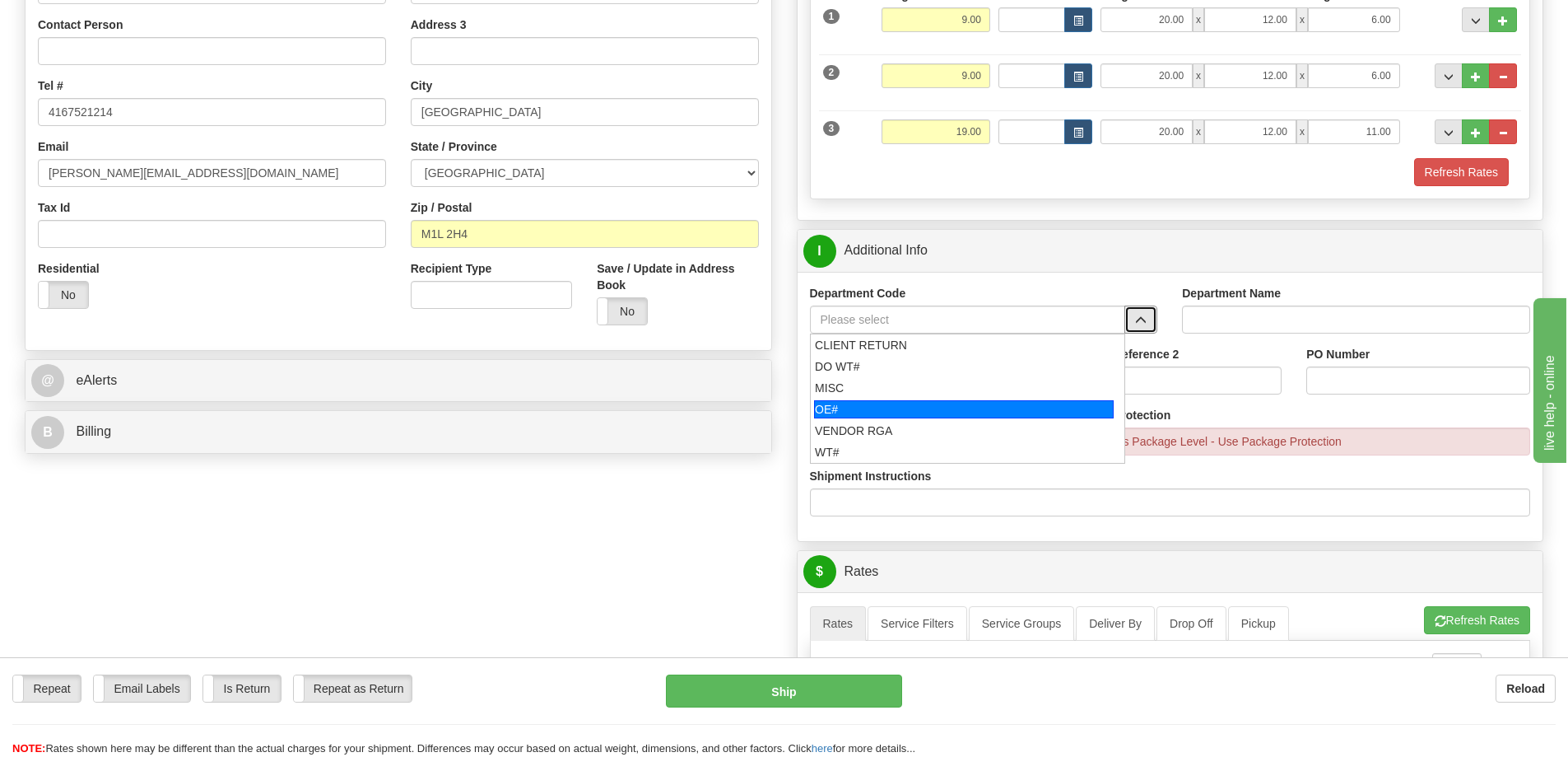
click at [963, 403] on div "OE#" at bounding box center [964, 409] width 300 height 19
type input "OE#"
type input "ORDERS"
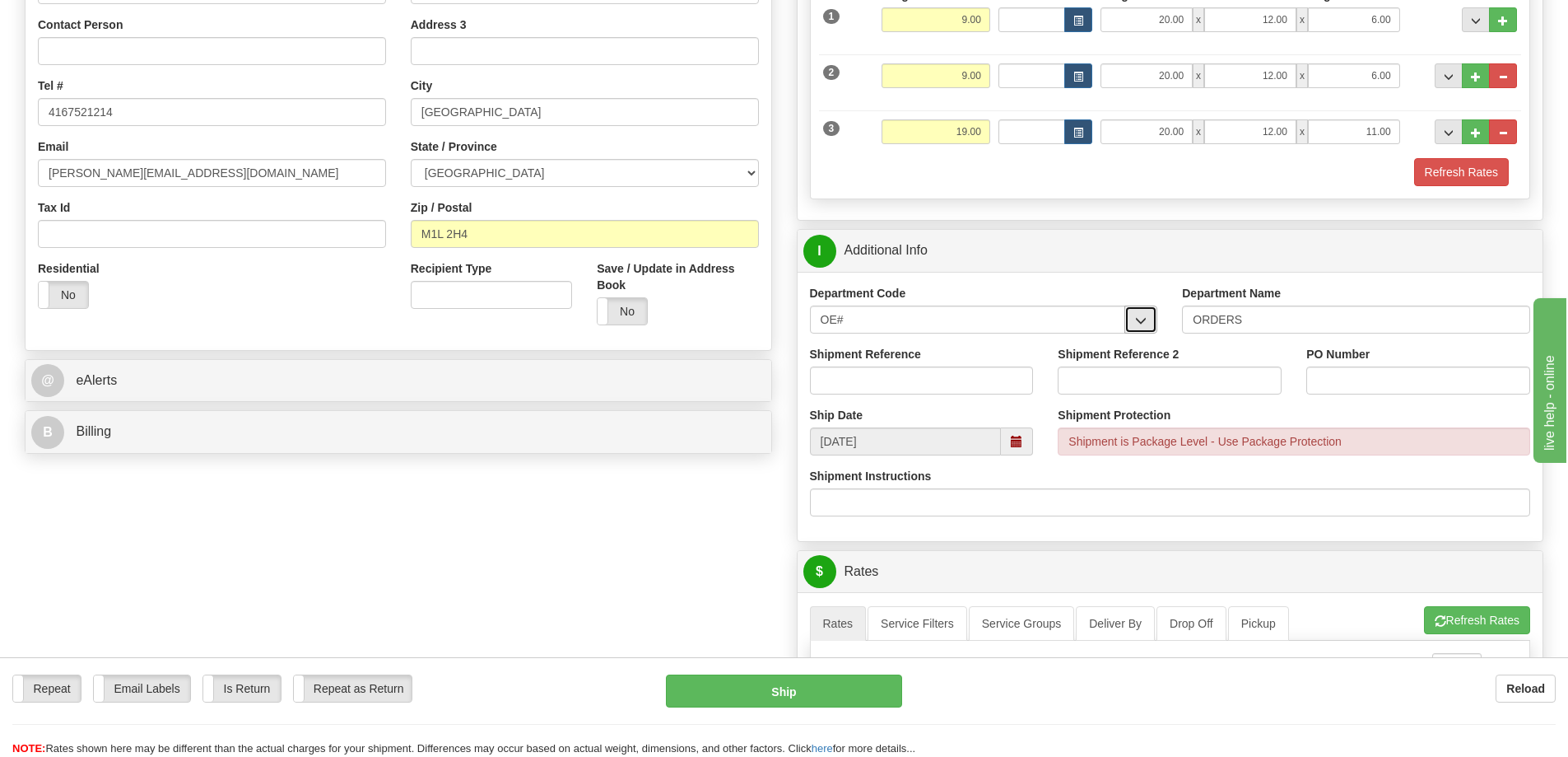
click at [1140, 318] on span "button" at bounding box center [1140, 320] width 11 height 11
click at [975, 325] on input "OE#" at bounding box center [967, 319] width 316 height 28
type input "O"
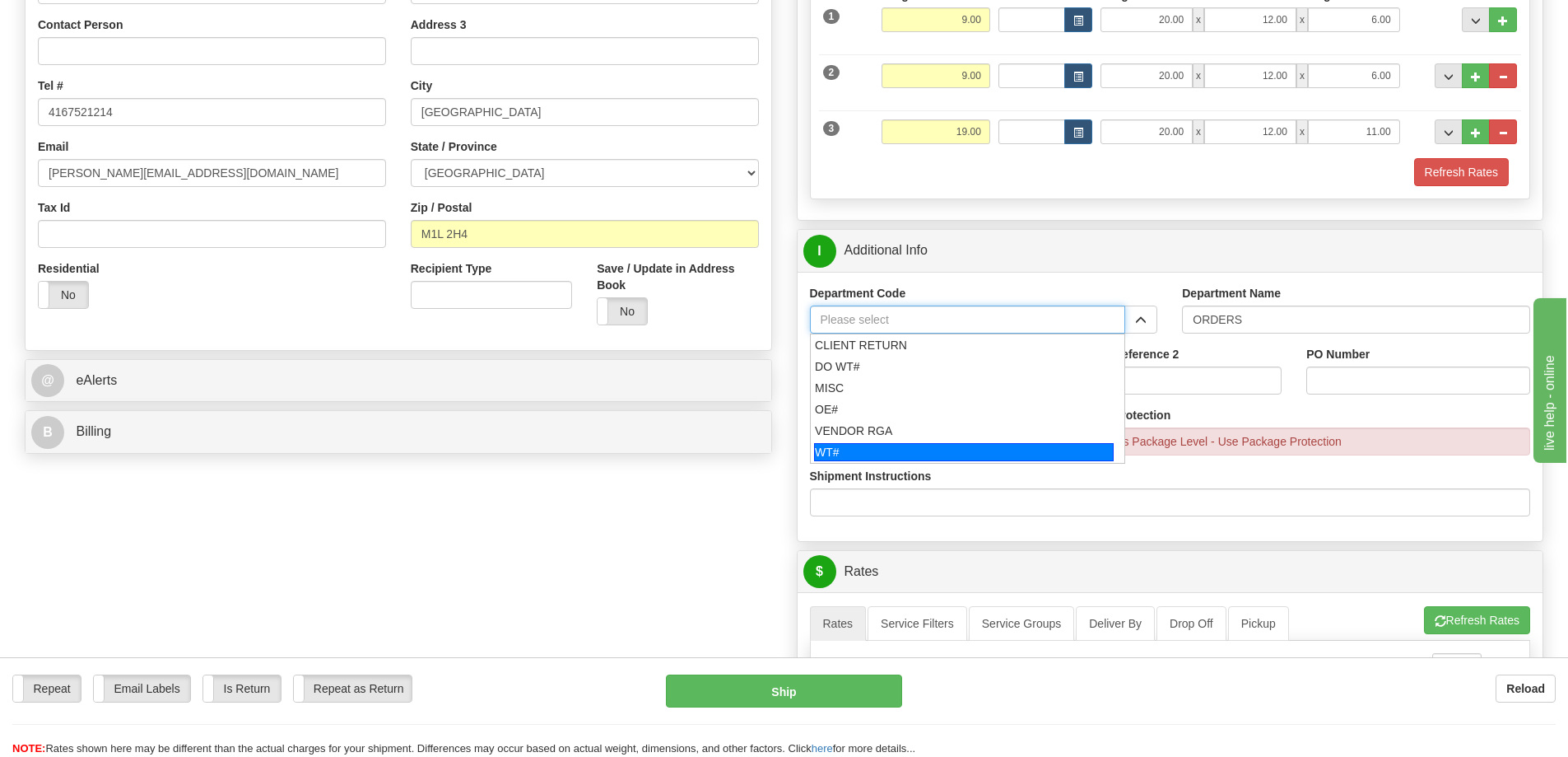
click at [989, 453] on div "WT#" at bounding box center [964, 452] width 300 height 19
type input "WT#"
type input "WAREHOUSE TRANSFERS"
type input "WT#"
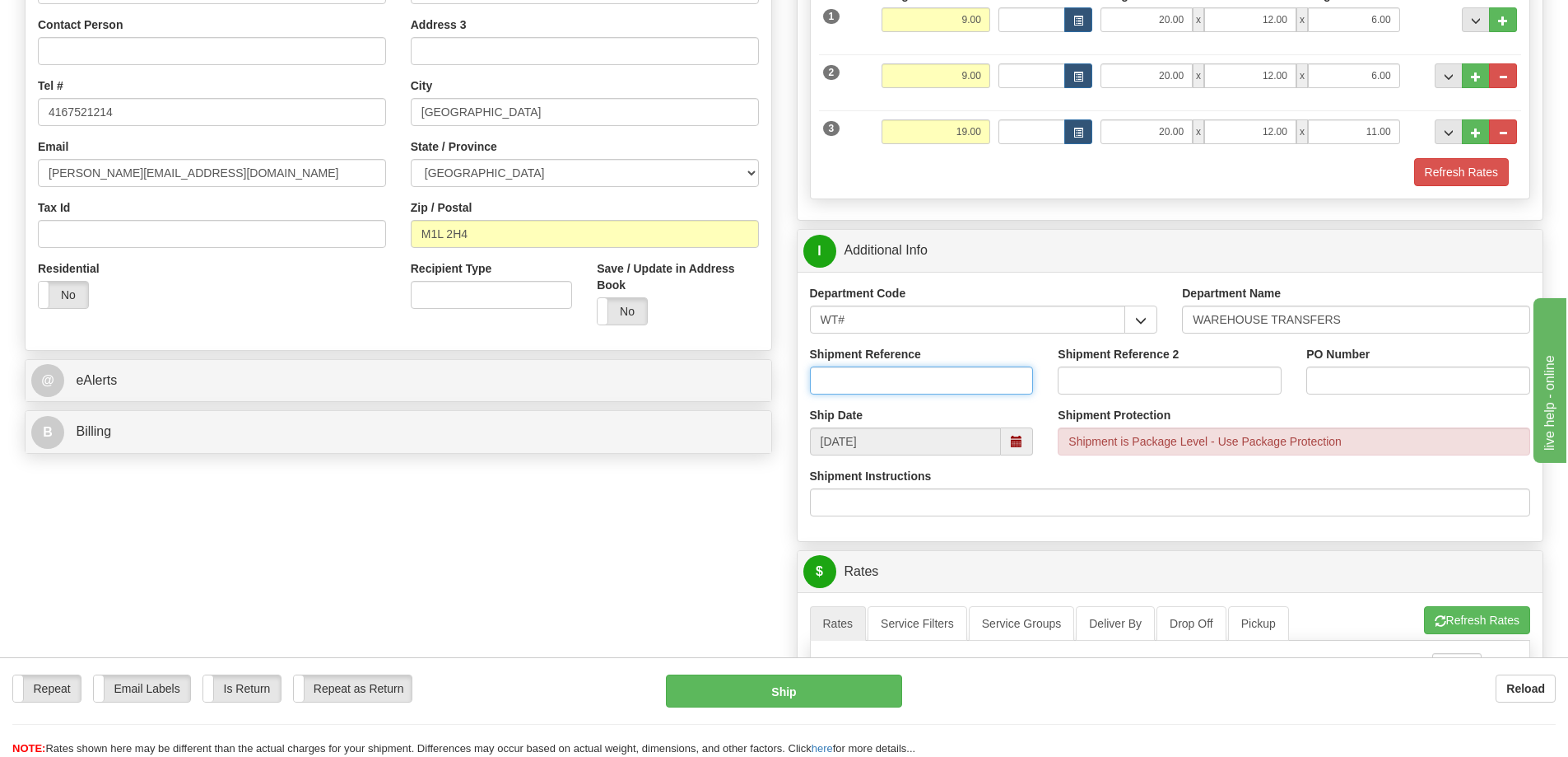
click at [965, 388] on input "Shipment Reference" at bounding box center [922, 380] width 224 height 28
type input "167123 167121 167122"
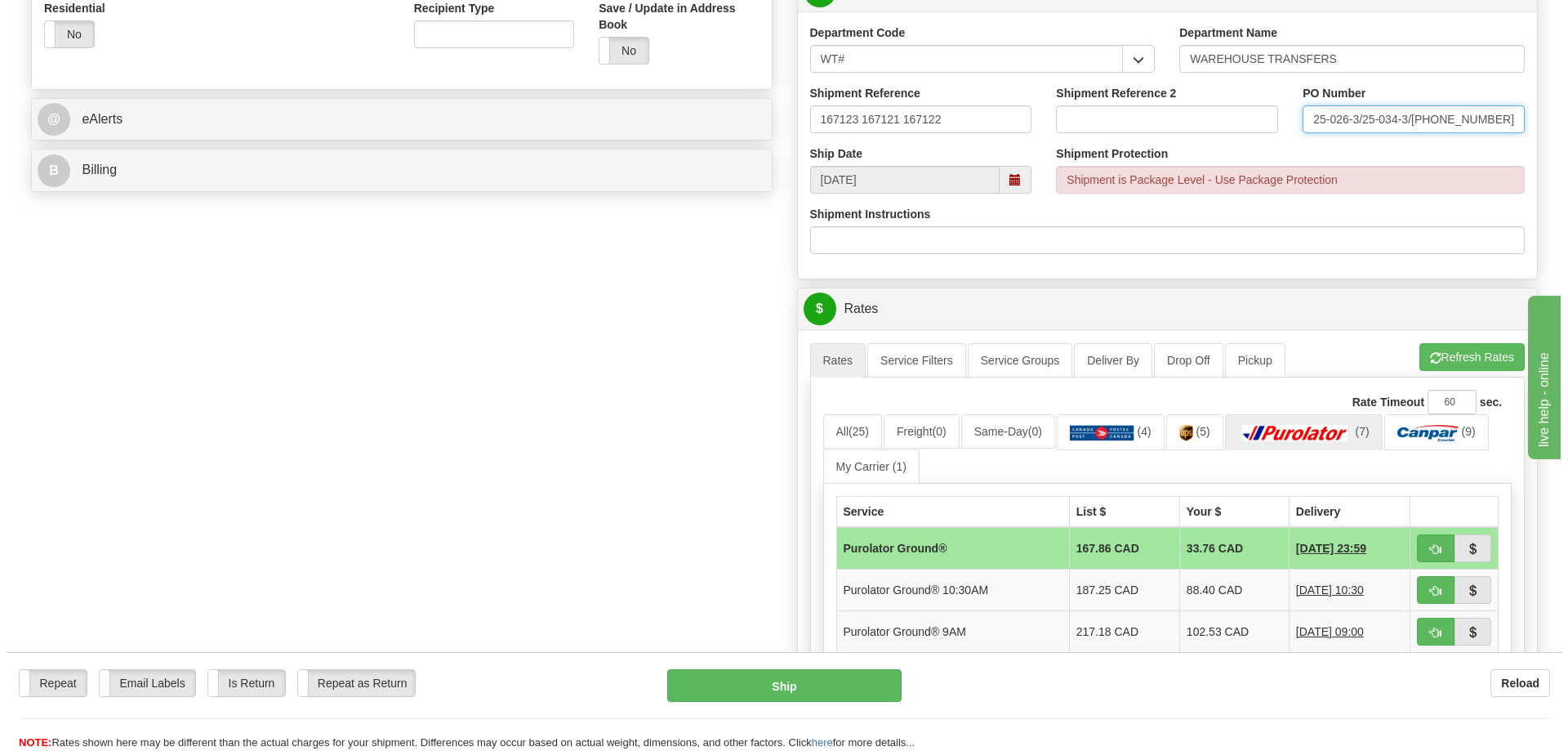
scroll to position [735, 0]
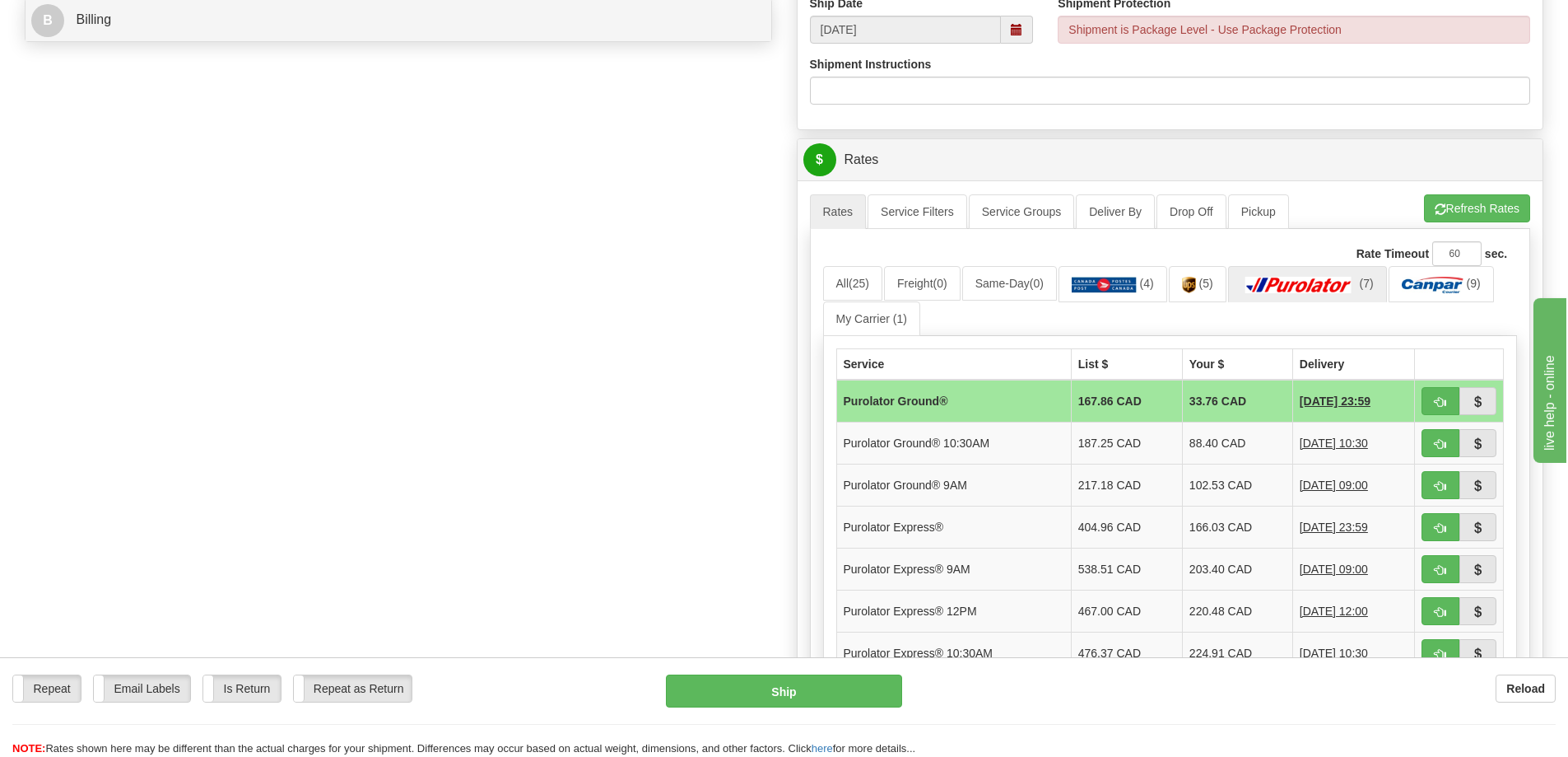
type input "25-026-3/25-034-3/[PHONE_NUMBER]"
click at [1449, 401] on button "button" at bounding box center [1440, 401] width 38 height 28
type input "260"
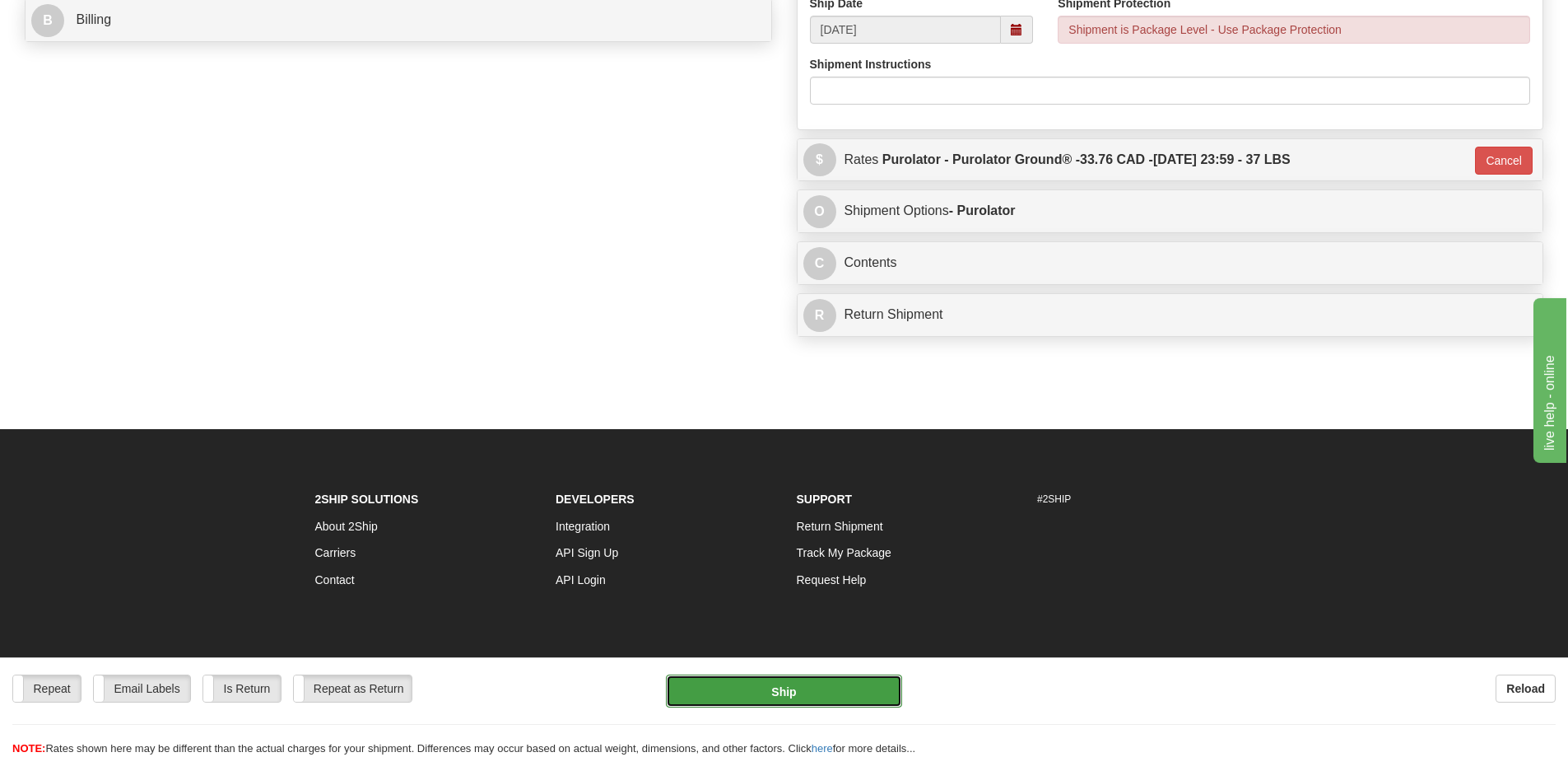
click at [803, 693] on button "Ship" at bounding box center [784, 690] width 236 height 33
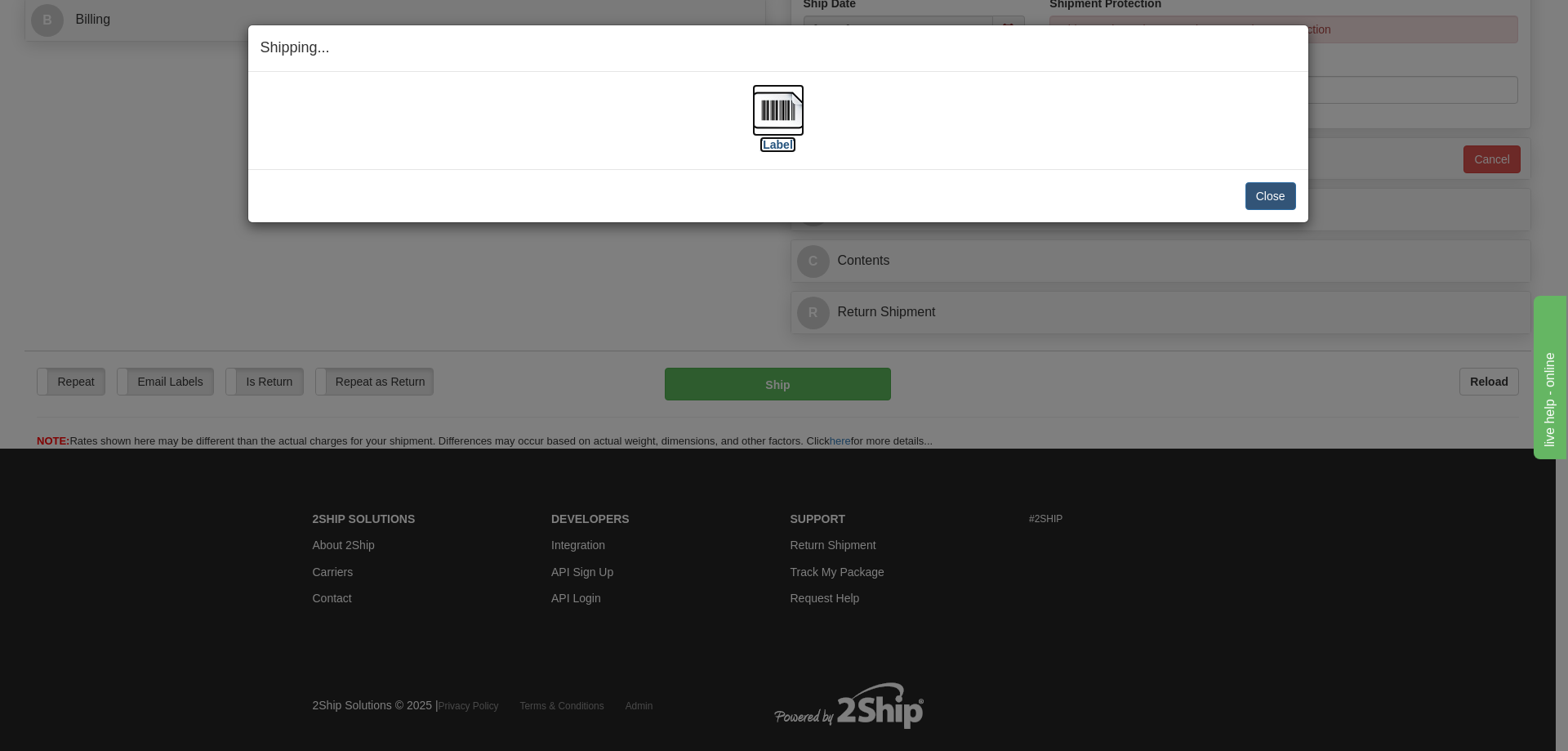
click at [767, 111] on img at bounding box center [778, 110] width 52 height 53
